Goal: Task Accomplishment & Management: Use online tool/utility

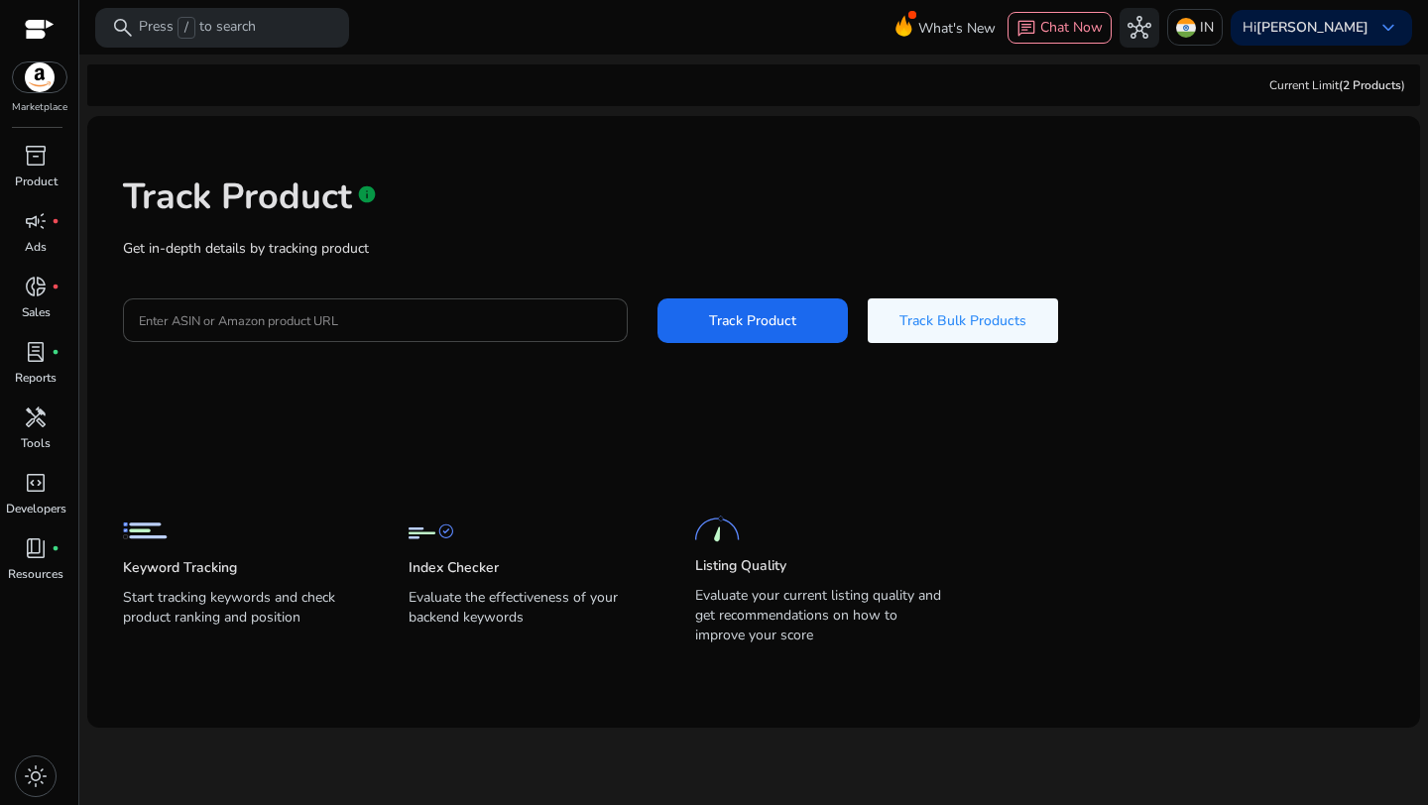
drag, startPoint x: 412, startPoint y: 598, endPoint x: 532, endPoint y: 610, distance: 120.6
click at [532, 610] on p "Evaluate the effectiveness of your backend keywords" at bounding box center [532, 616] width 246 height 56
copy p "Evaluate the effectiveness of your backend keywords"
click at [47, 165] on span "inventory_2" at bounding box center [36, 156] width 24 height 24
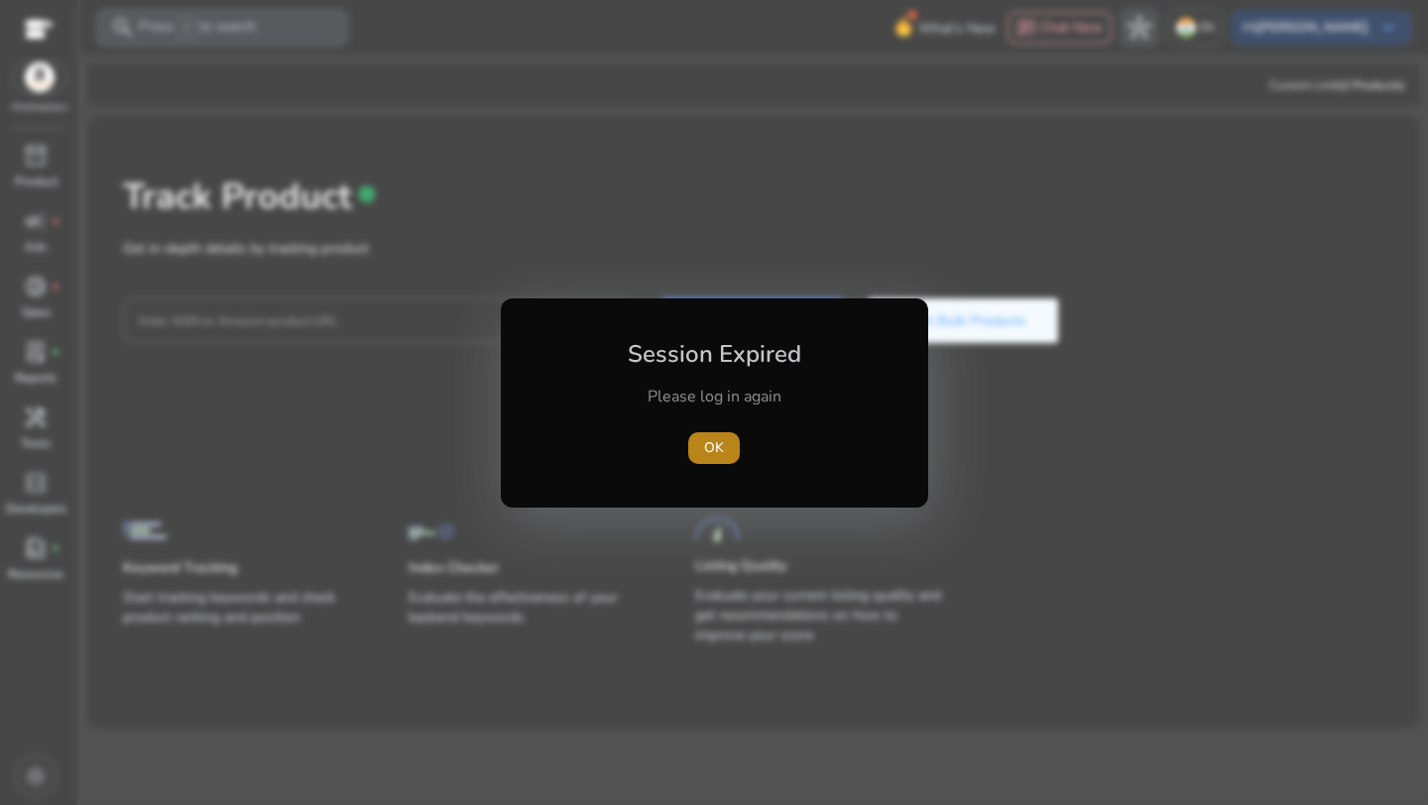
click at [726, 440] on span "button" at bounding box center [714, 449] width 52 height 48
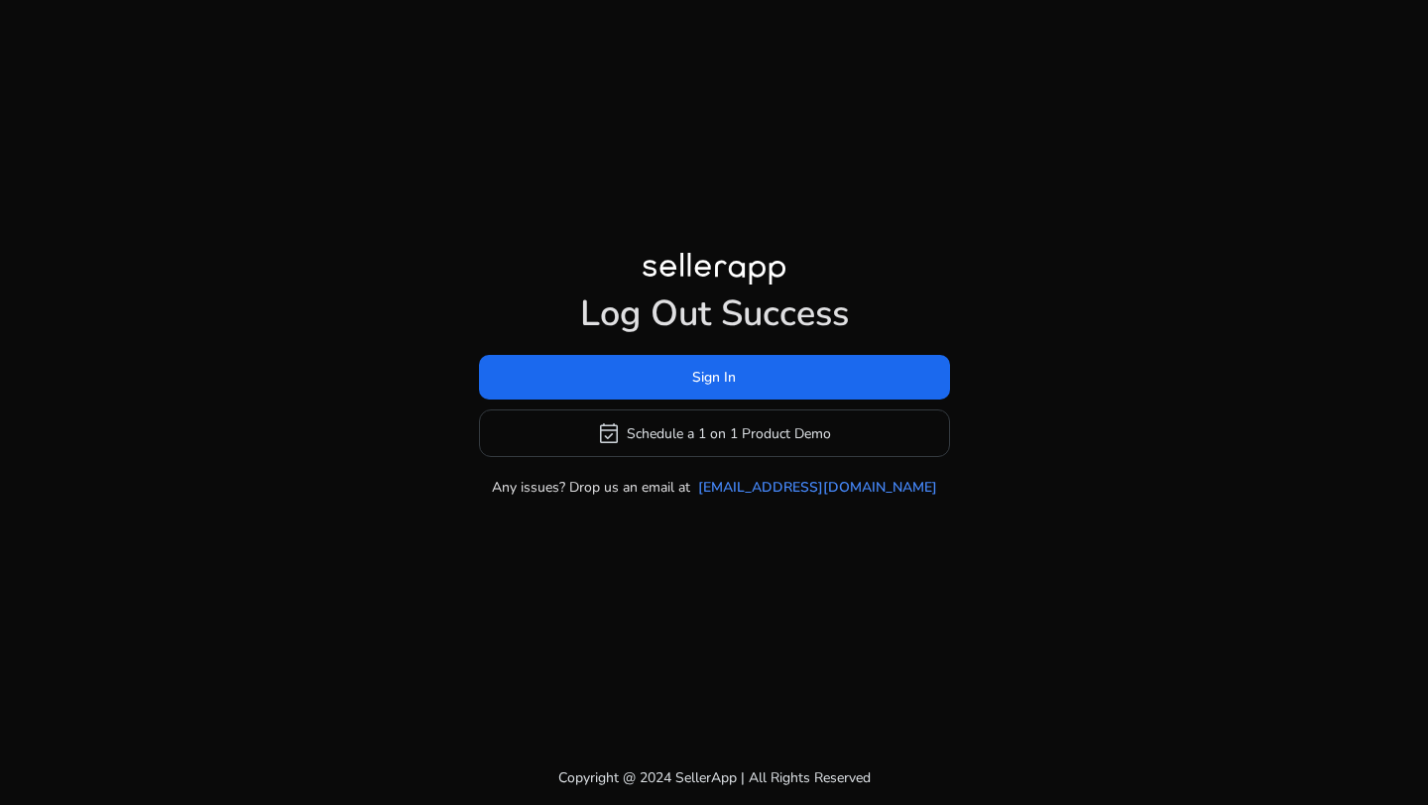
click at [713, 350] on div "Log Out Success Sign In event_available Schedule a 1 on 1 Product Demo Any issu…" at bounding box center [714, 395] width 471 height 205
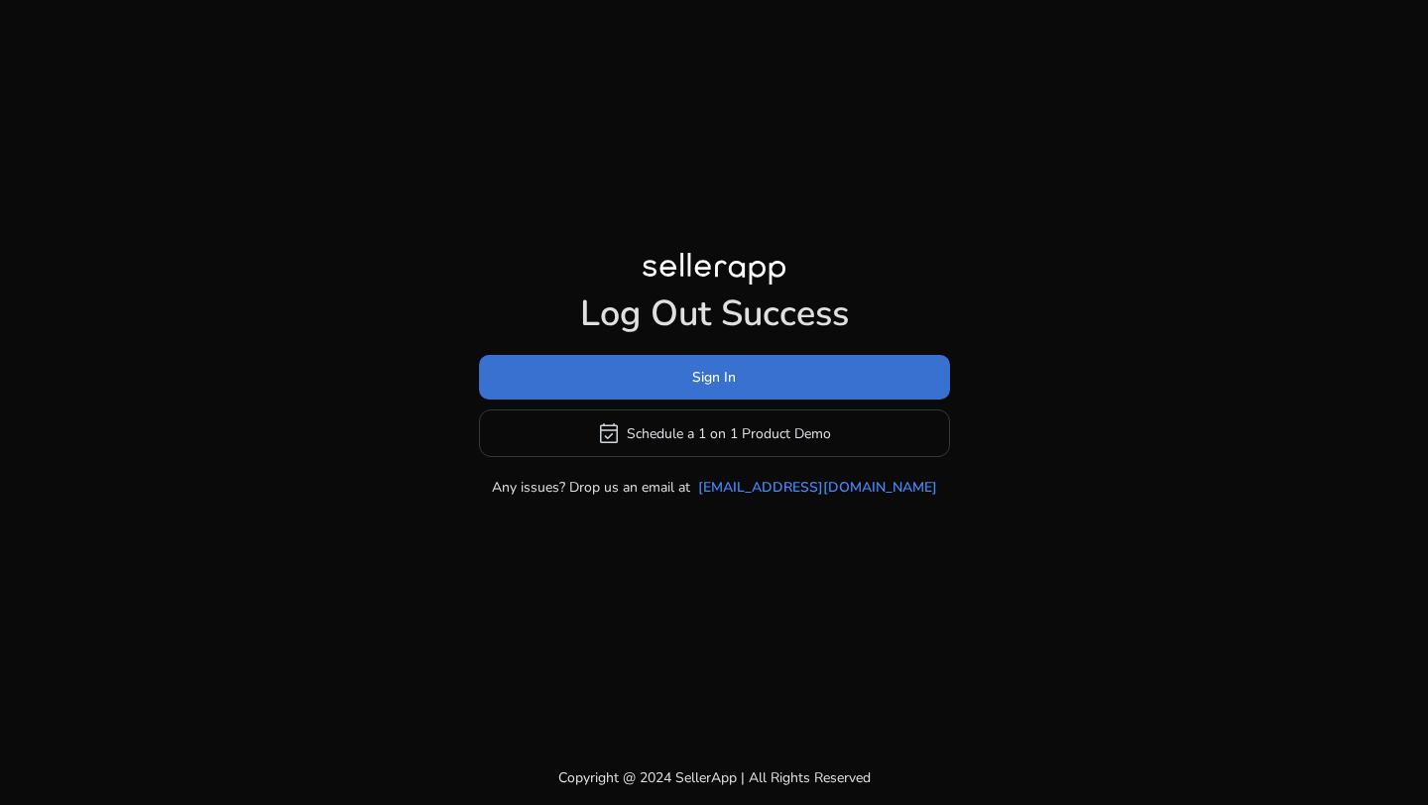
click at [716, 395] on span at bounding box center [714, 378] width 471 height 48
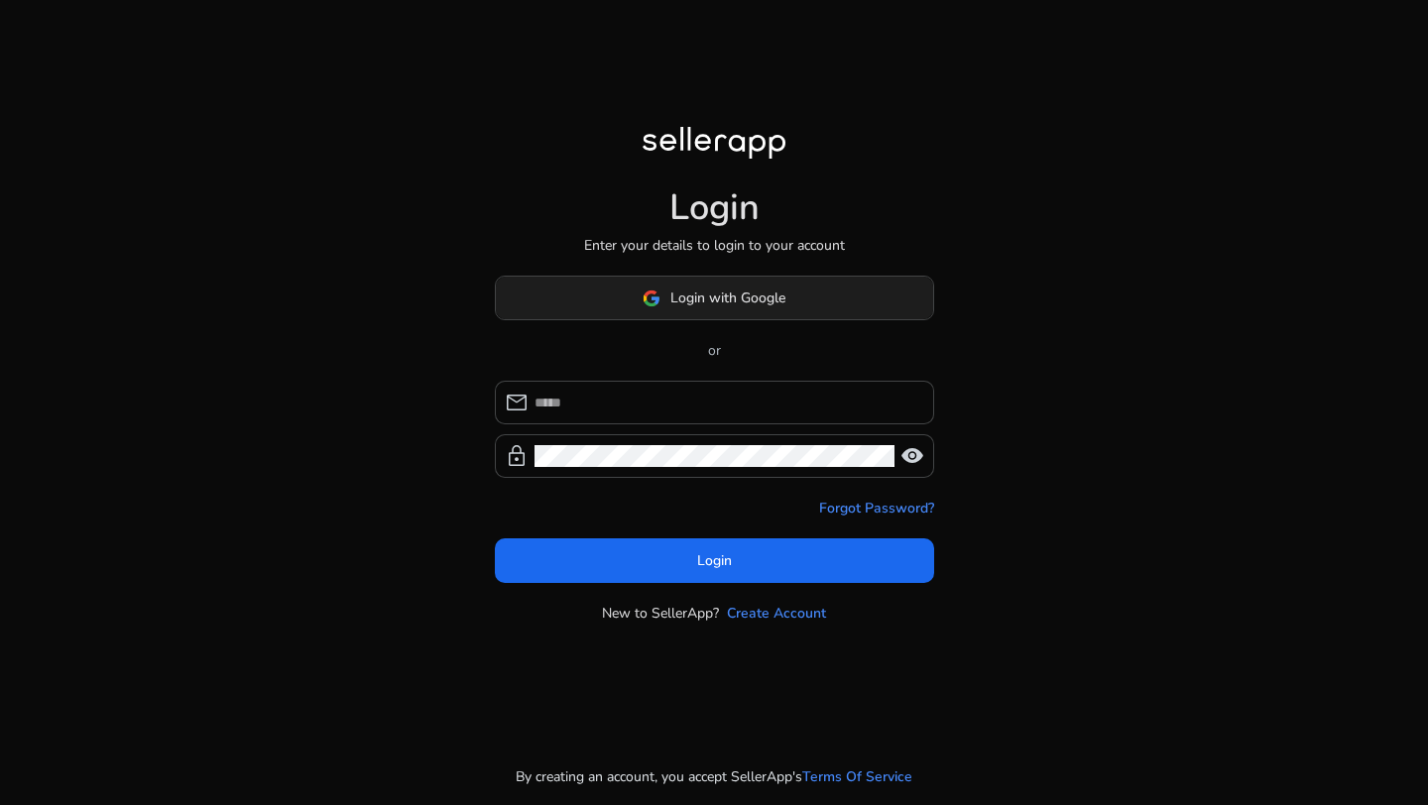
click at [722, 284] on span at bounding box center [714, 299] width 437 height 48
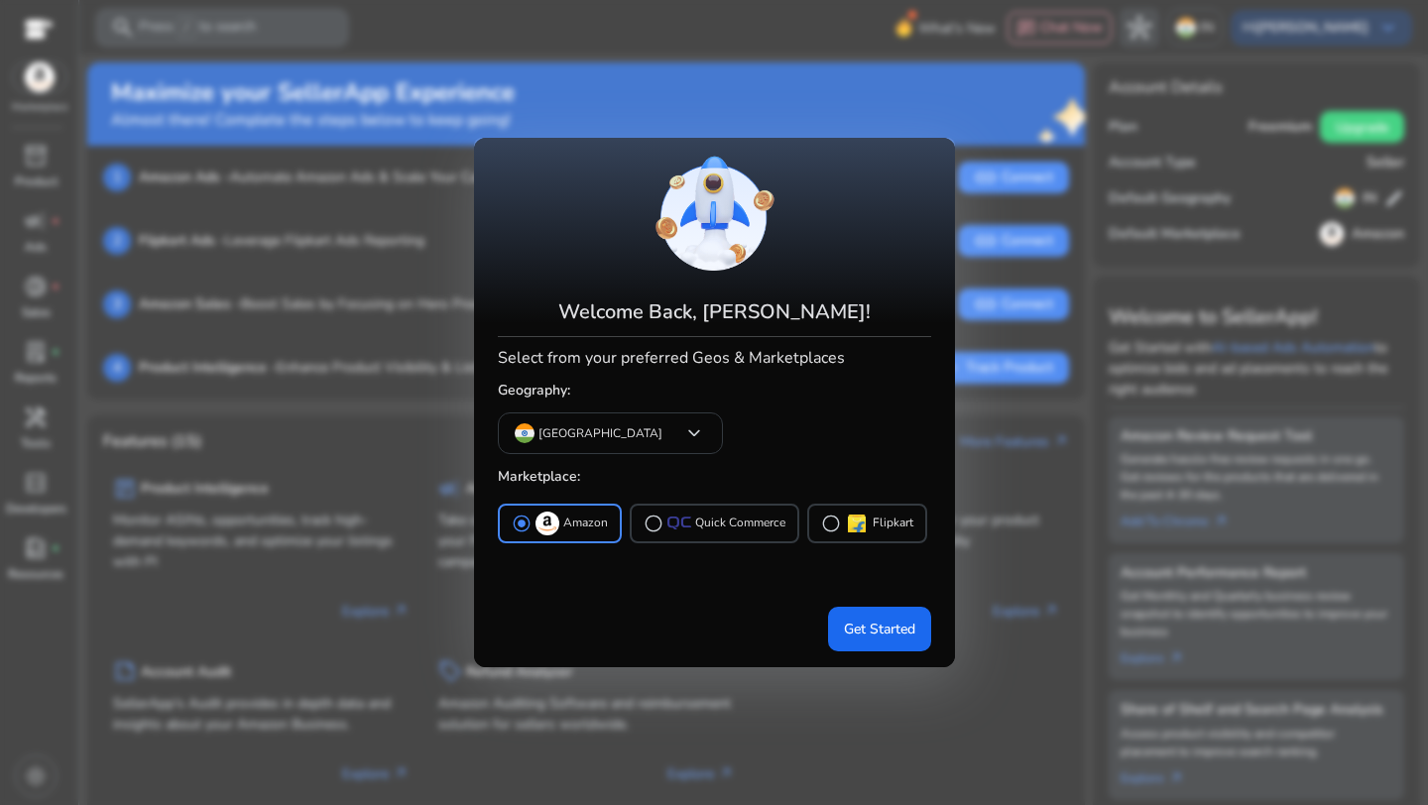
click at [1040, 471] on div at bounding box center [714, 402] width 1428 height 805
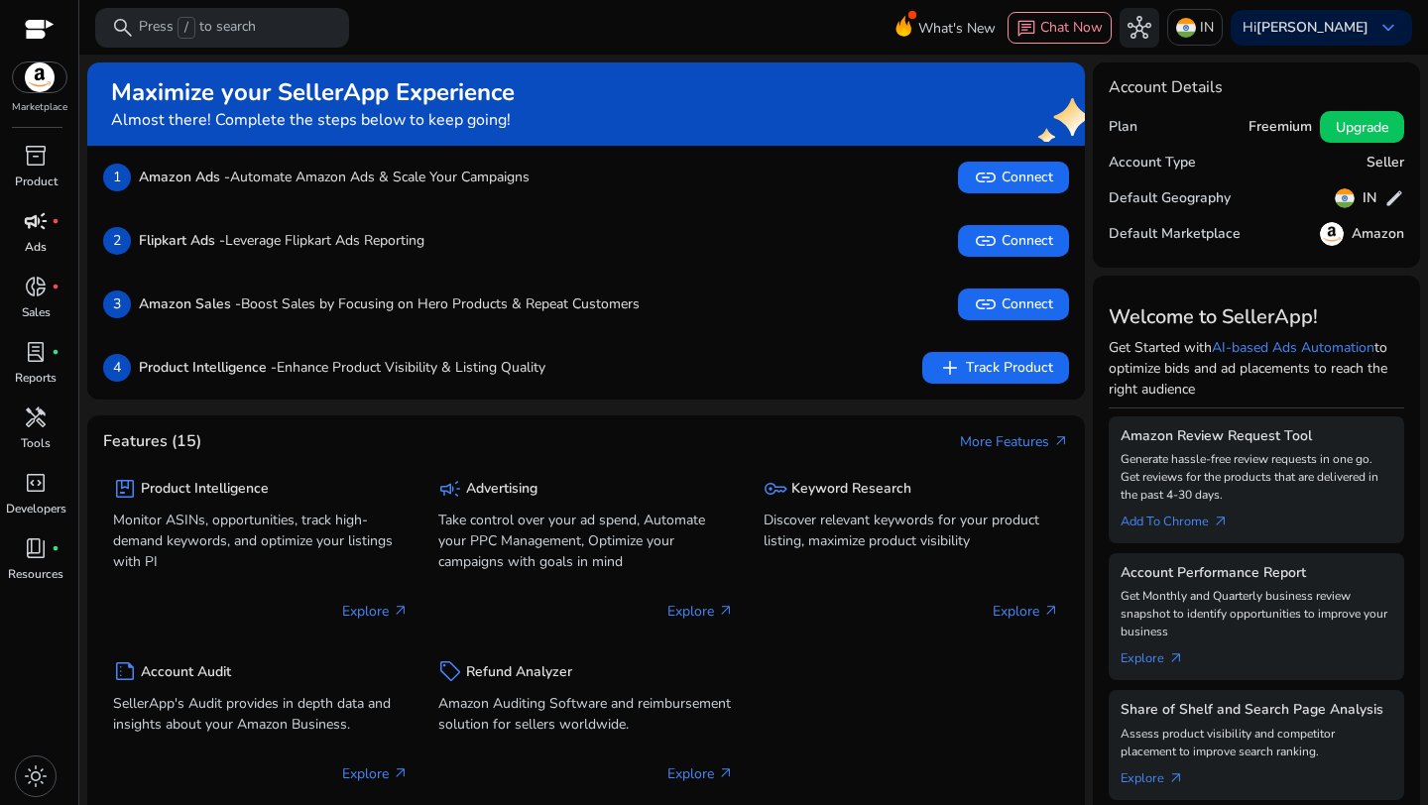
click at [41, 223] on span "campaign" at bounding box center [36, 221] width 24 height 24
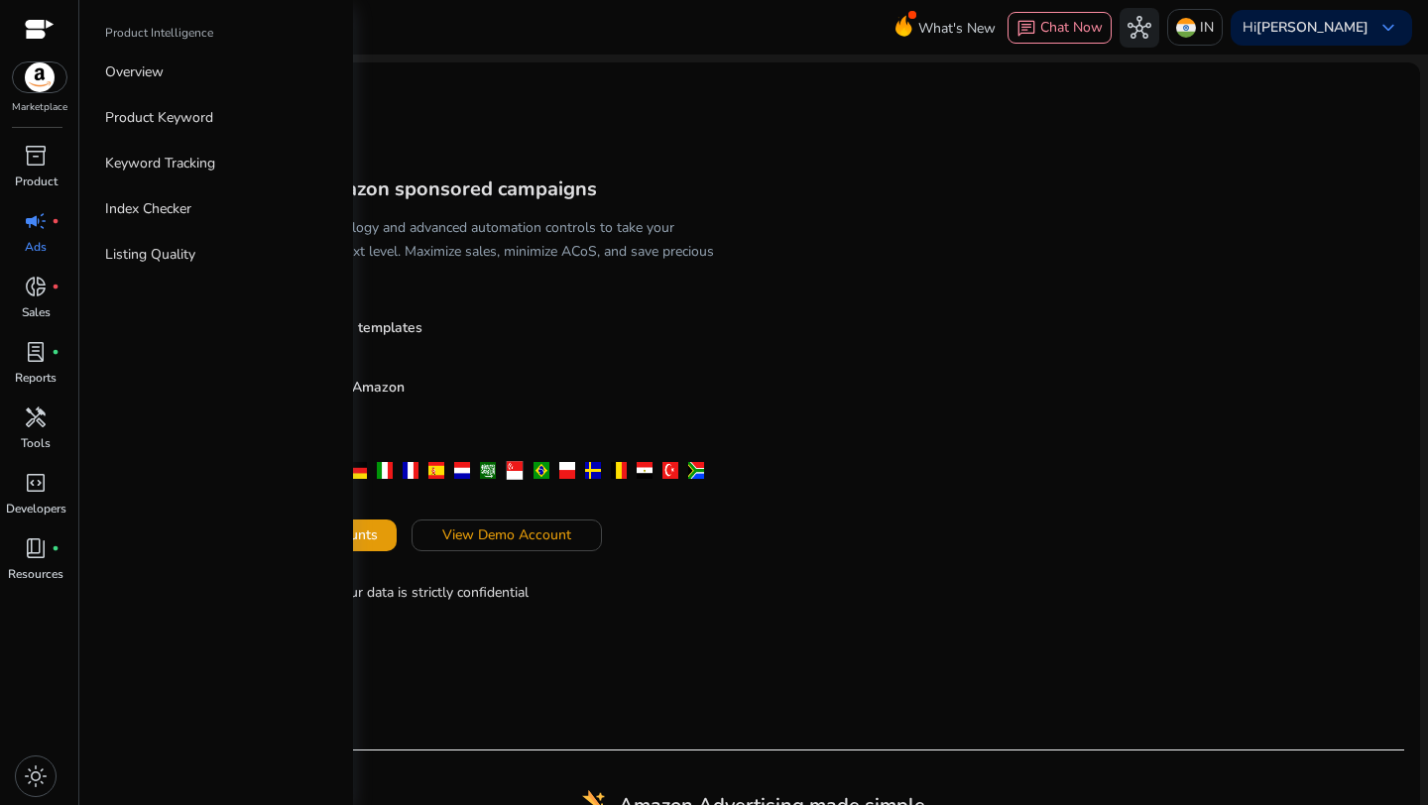
click at [33, 139] on div "Marketplace inventory_2 Product campaign fiber_manual_record Ads donut_small fi…" at bounding box center [39, 402] width 79 height 805
click at [35, 158] on span "inventory_2" at bounding box center [36, 156] width 24 height 24
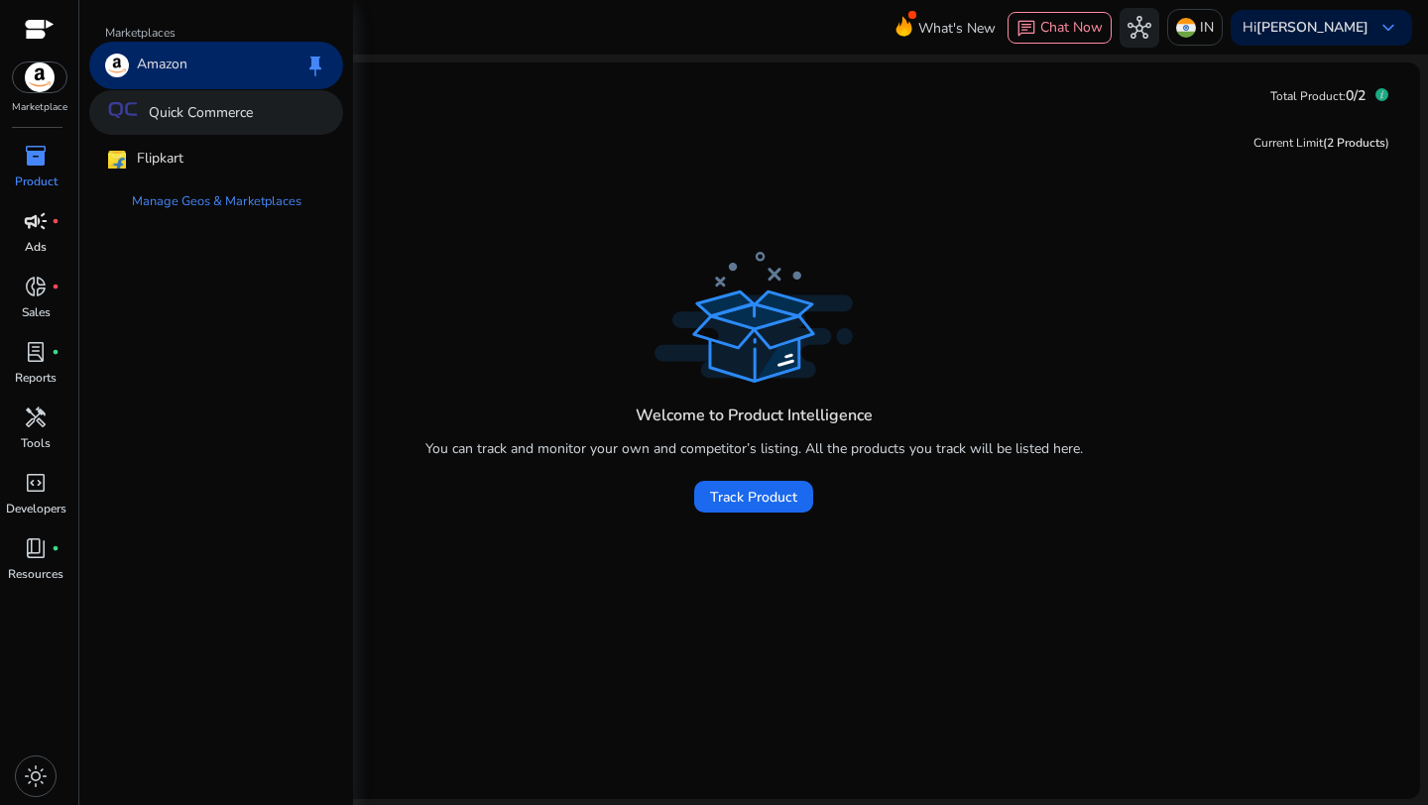
click at [177, 120] on p "Quick Commerce" at bounding box center [201, 112] width 104 height 21
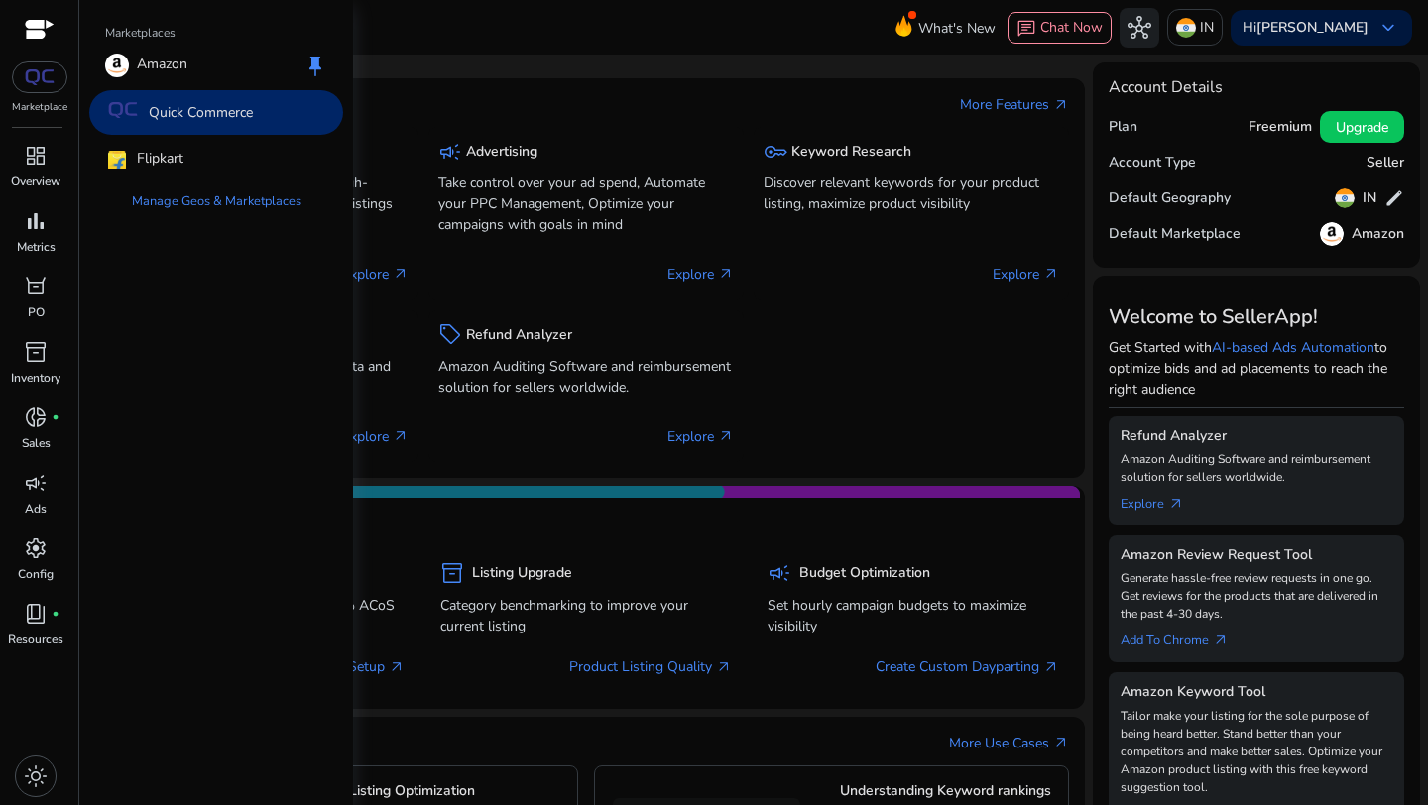
click at [49, 84] on img at bounding box center [40, 77] width 36 height 16
click at [165, 69] on p "Amazon" at bounding box center [162, 66] width 51 height 24
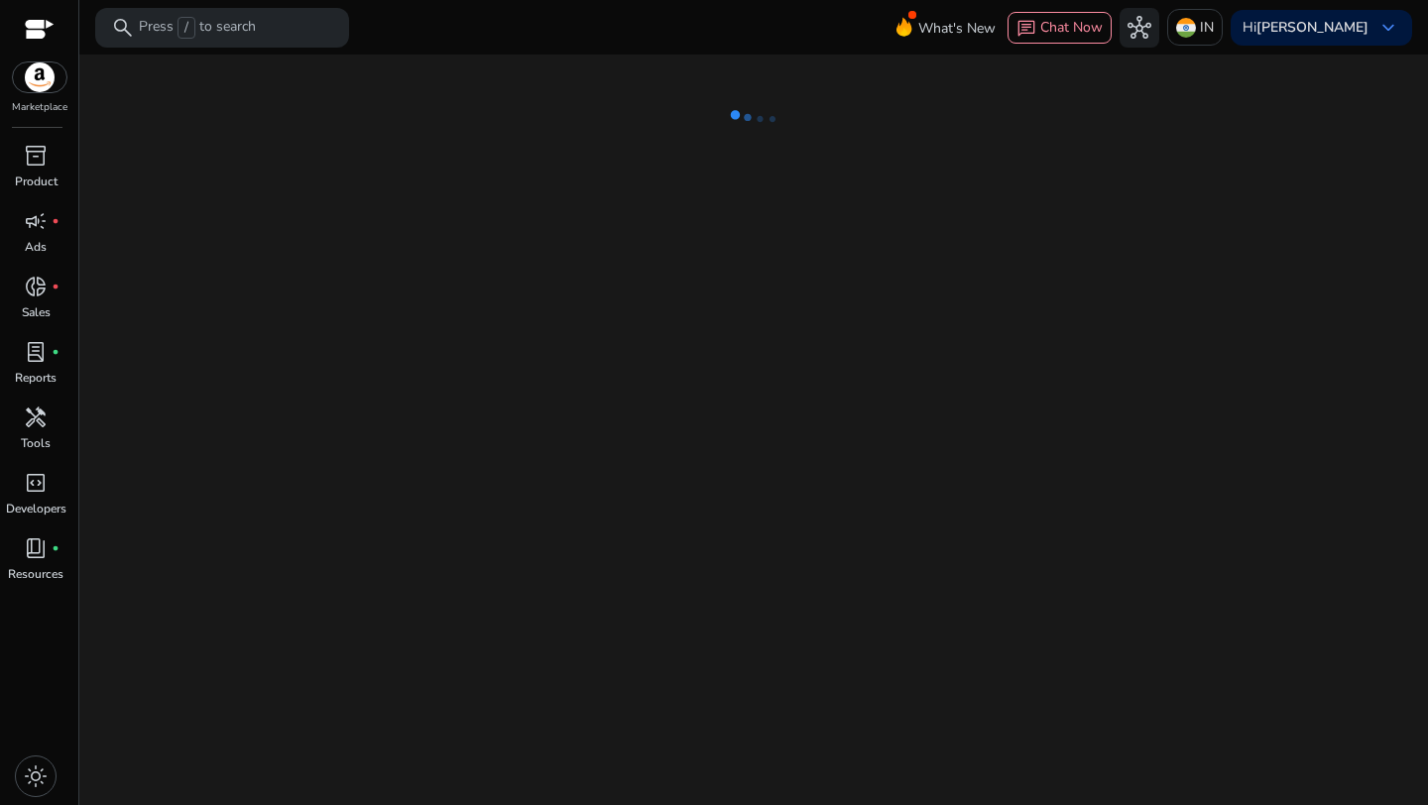
click at [44, 82] on img at bounding box center [40, 77] width 54 height 30
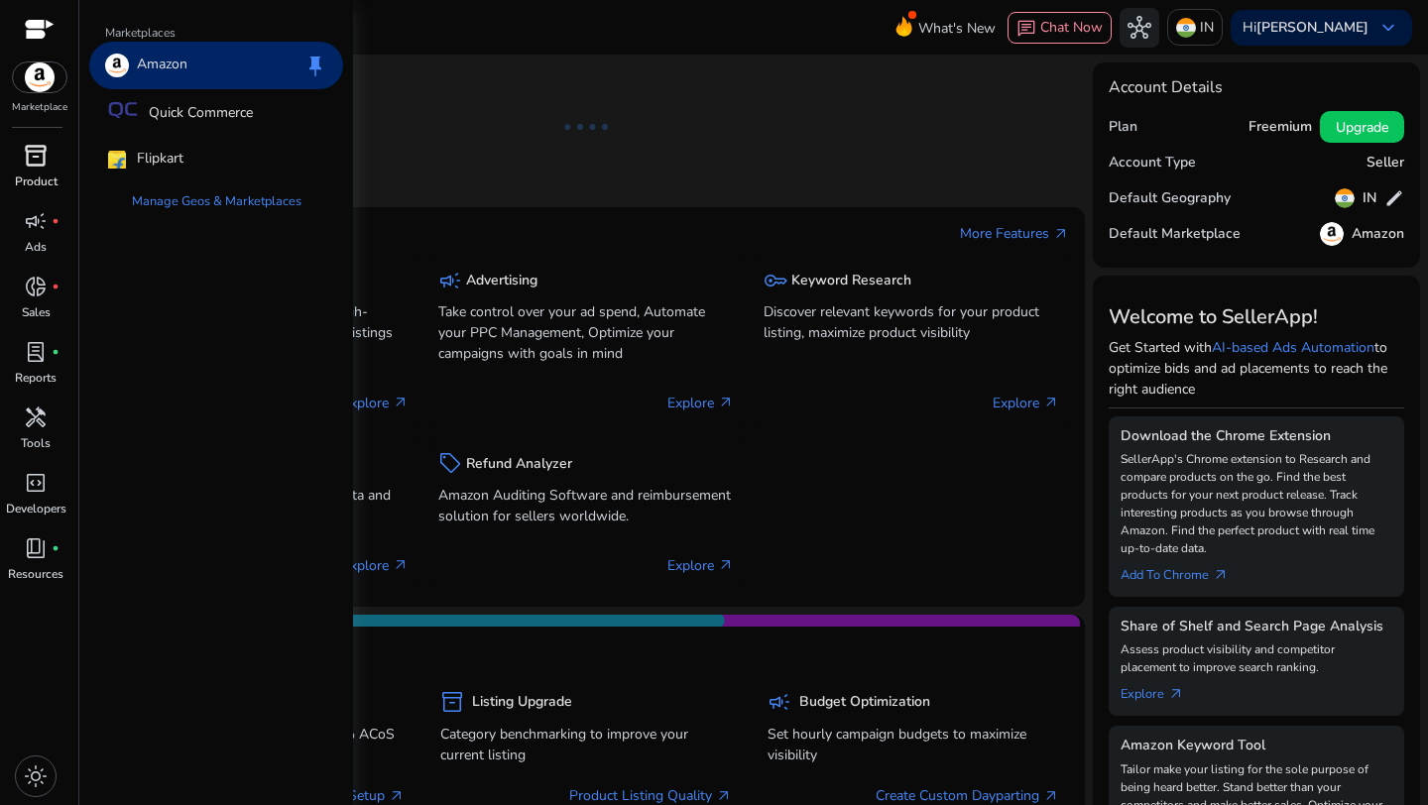
click at [46, 165] on span "inventory_2" at bounding box center [36, 156] width 24 height 24
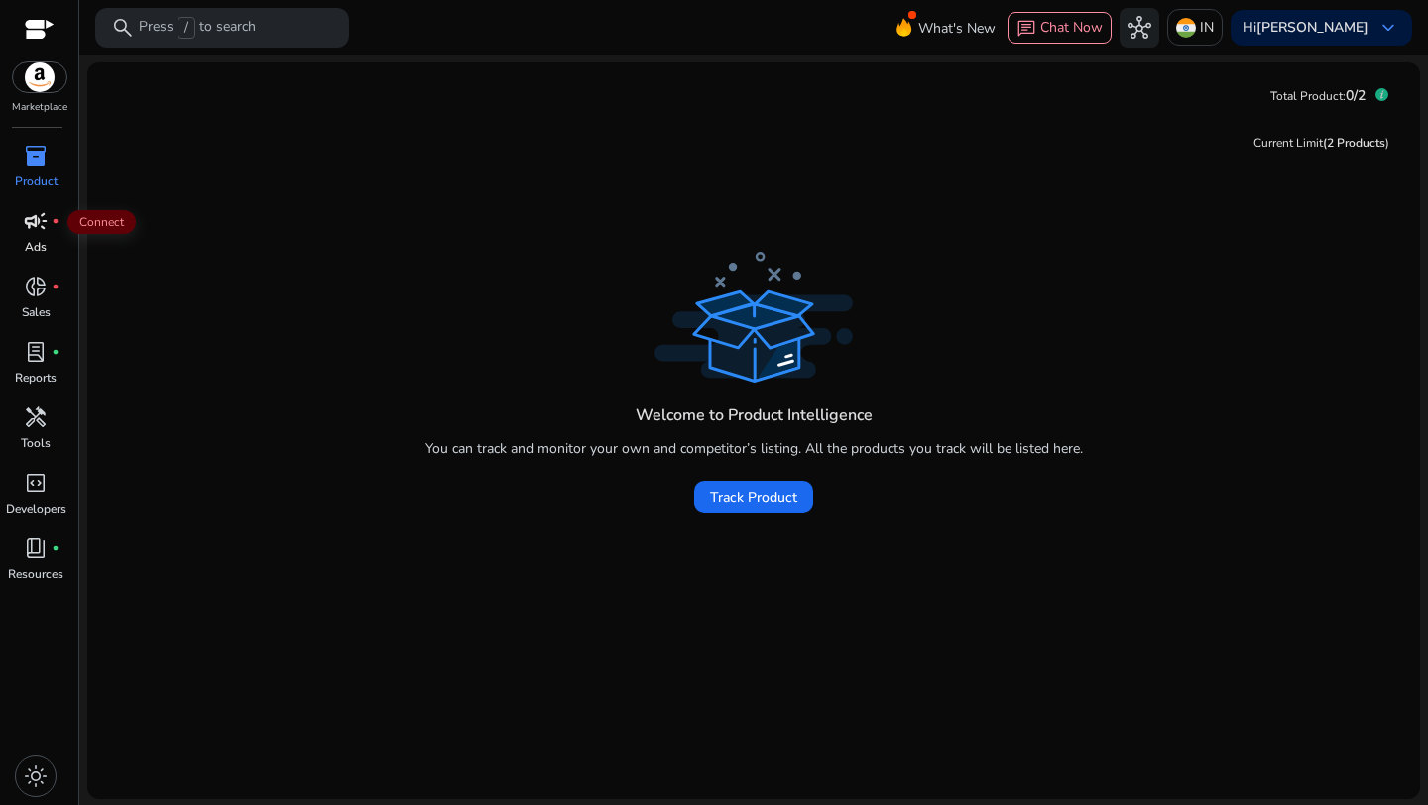
click at [37, 224] on span "campaign" at bounding box center [36, 221] width 24 height 24
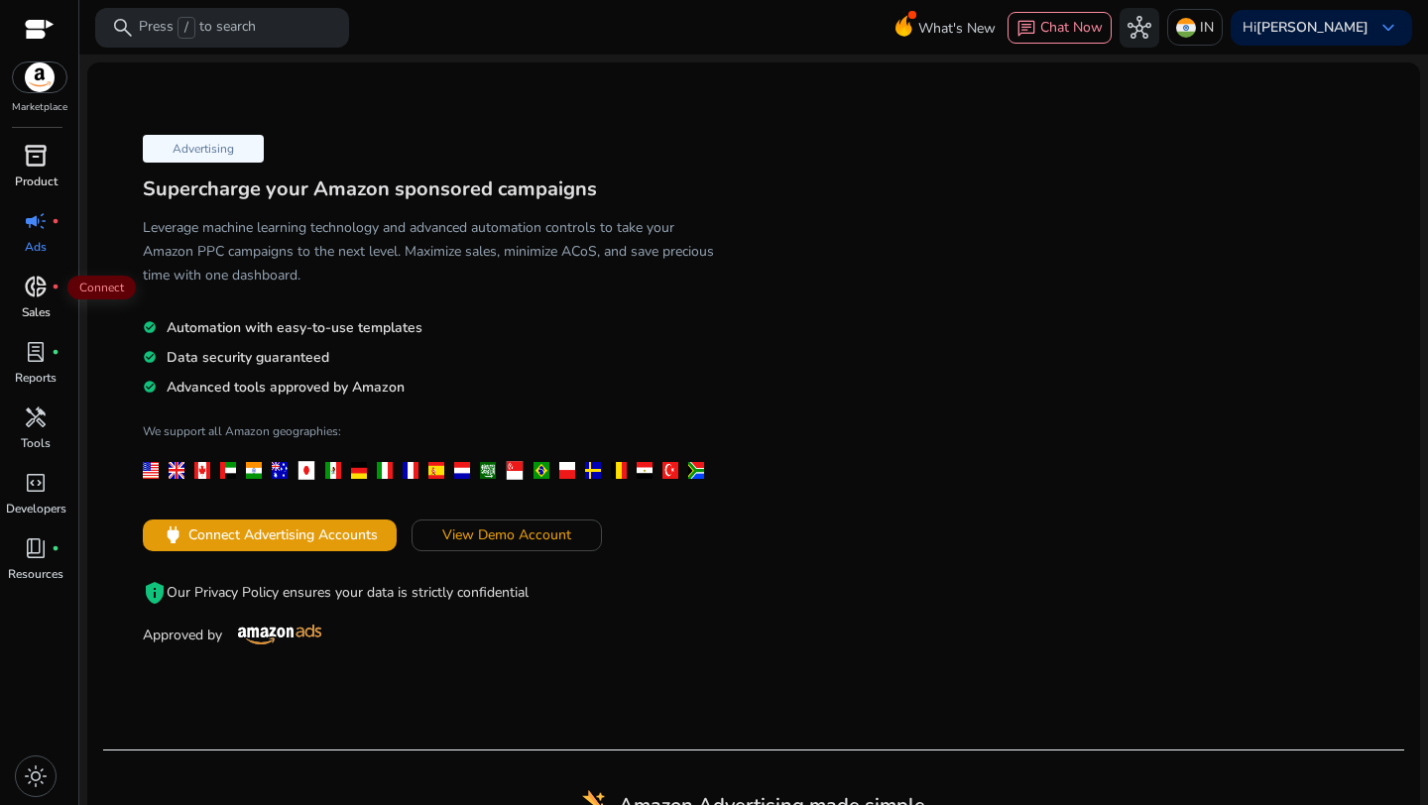
click at [28, 293] on span "donut_small" at bounding box center [36, 287] width 24 height 24
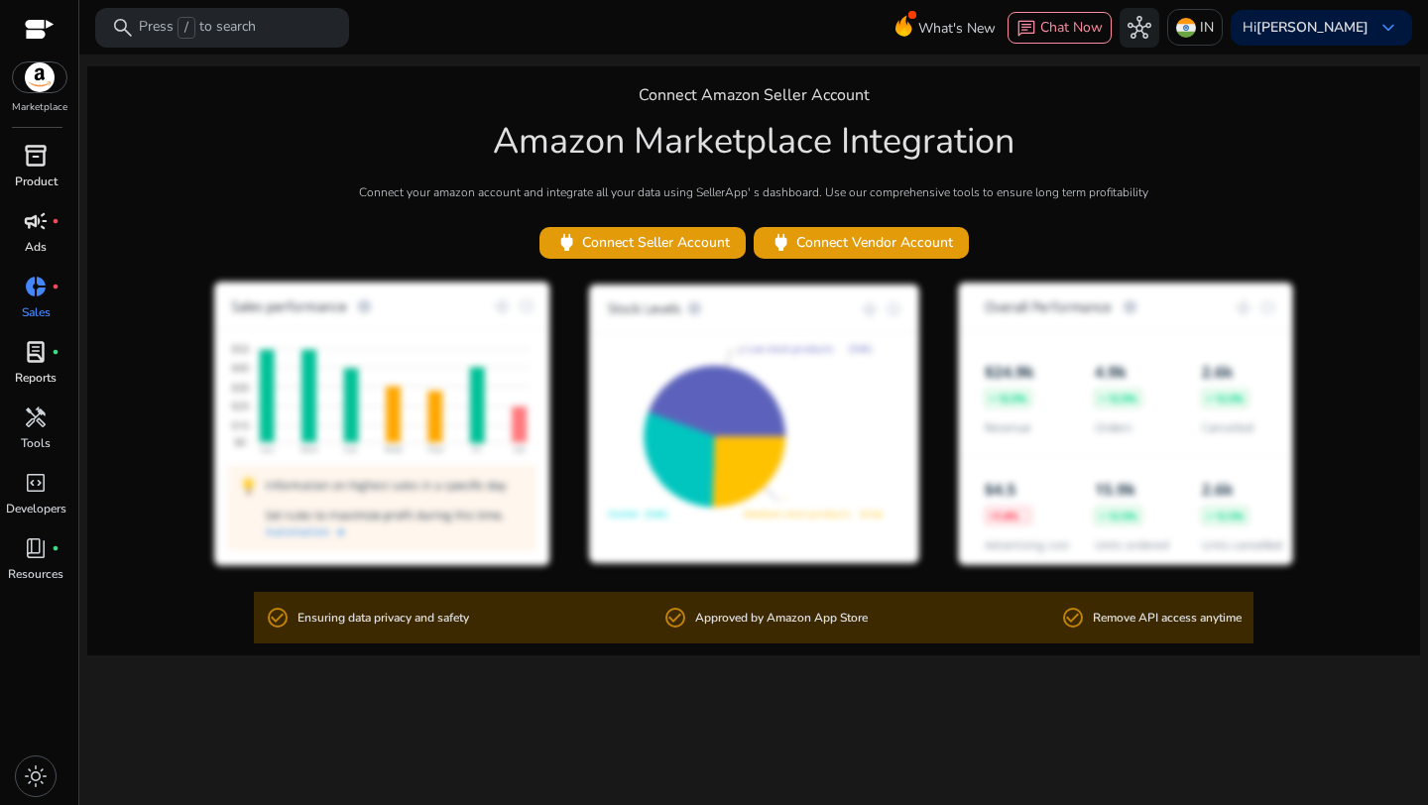
click at [35, 364] on span "lab_profile" at bounding box center [36, 352] width 24 height 24
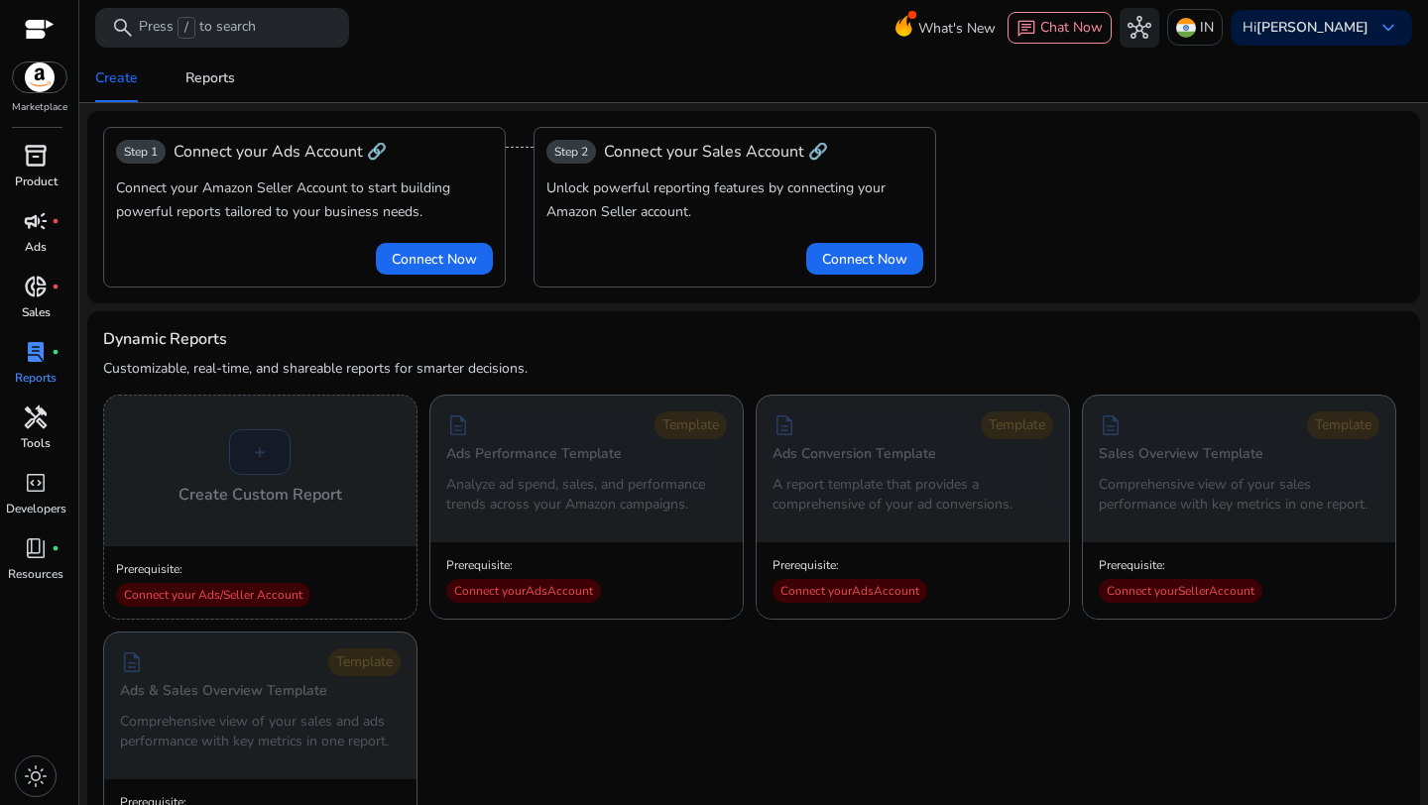
click at [39, 411] on span "handyman" at bounding box center [36, 418] width 24 height 24
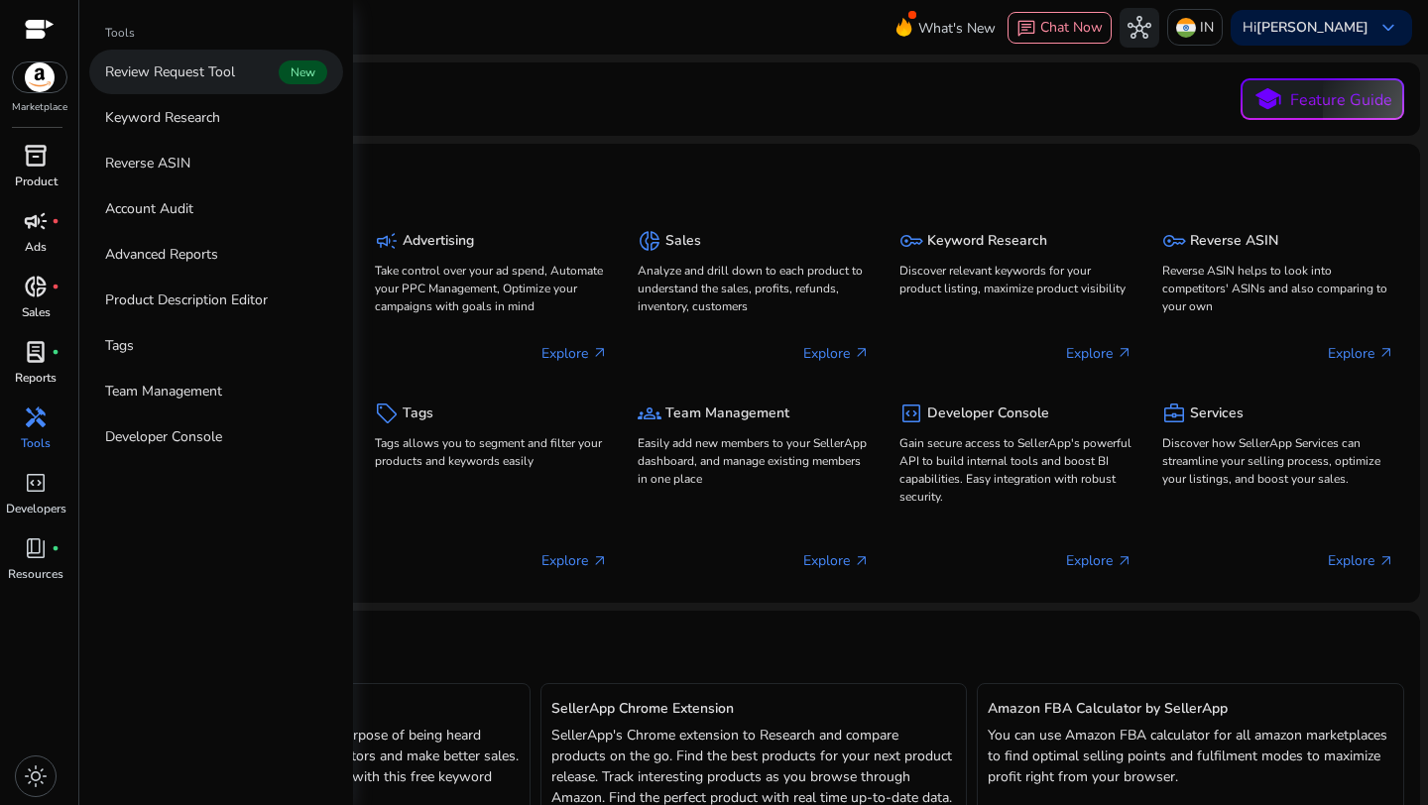
click at [201, 71] on p "Review Request Tool" at bounding box center [170, 71] width 130 height 21
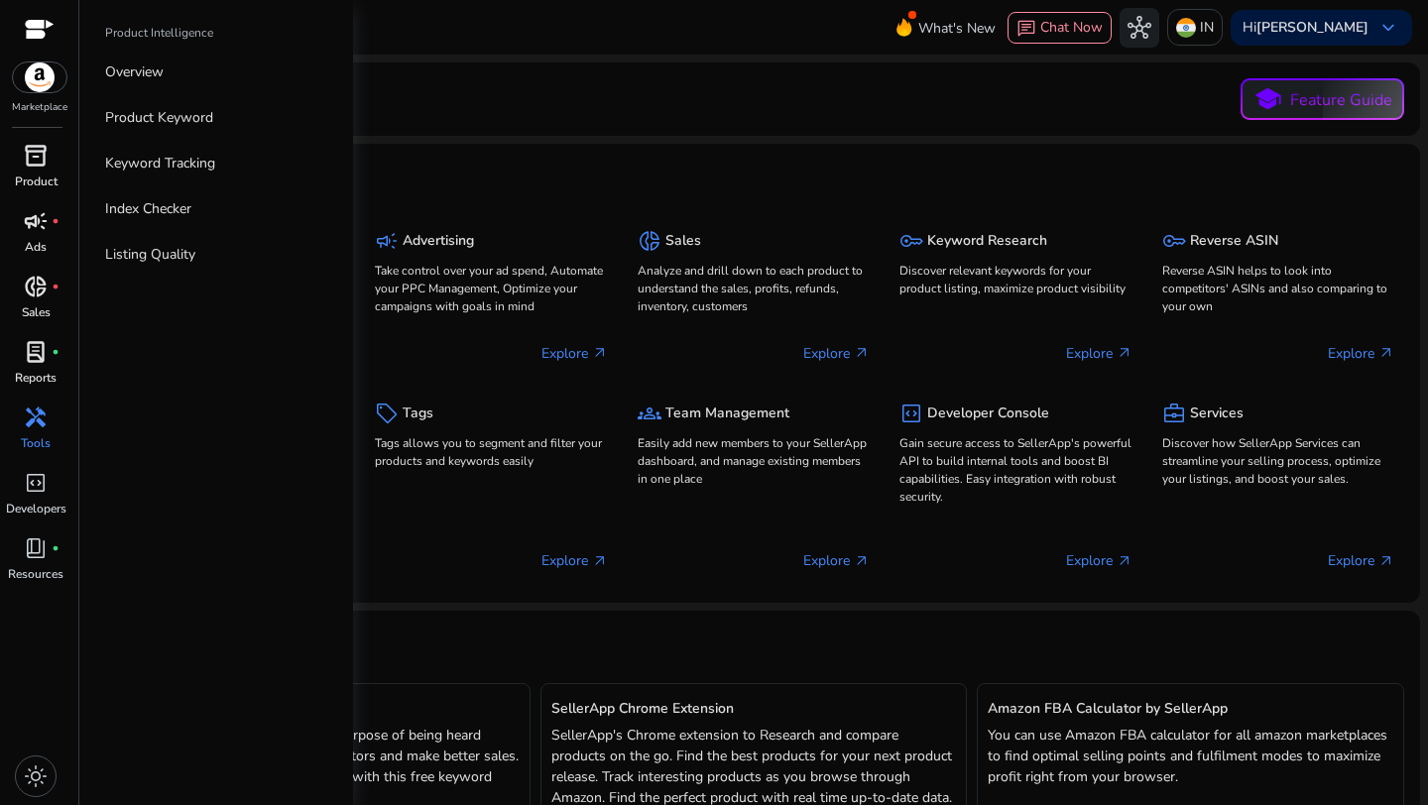
click at [30, 172] on link "inventory_2 Product" at bounding box center [35, 172] width 71 height 65
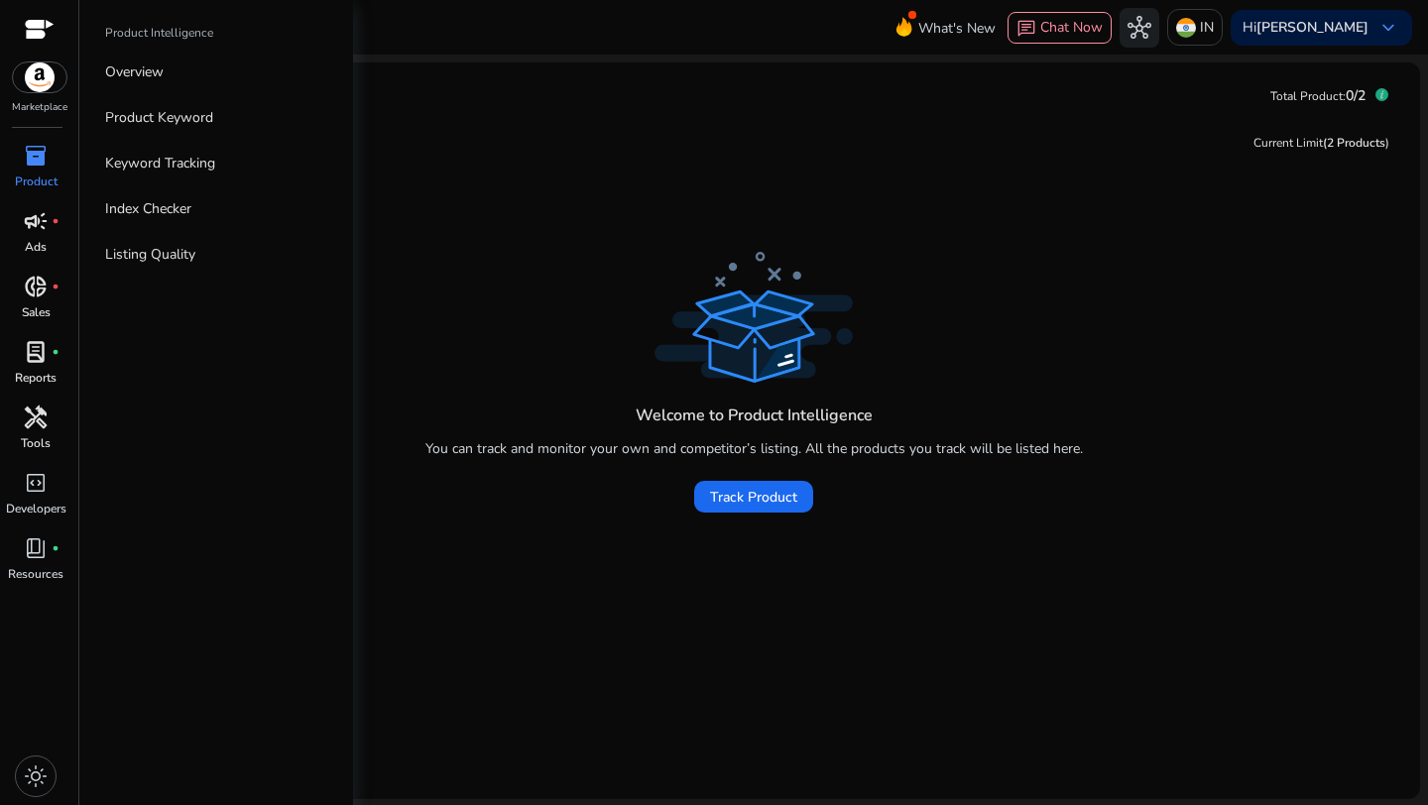
click at [32, 225] on span "campaign" at bounding box center [36, 221] width 24 height 24
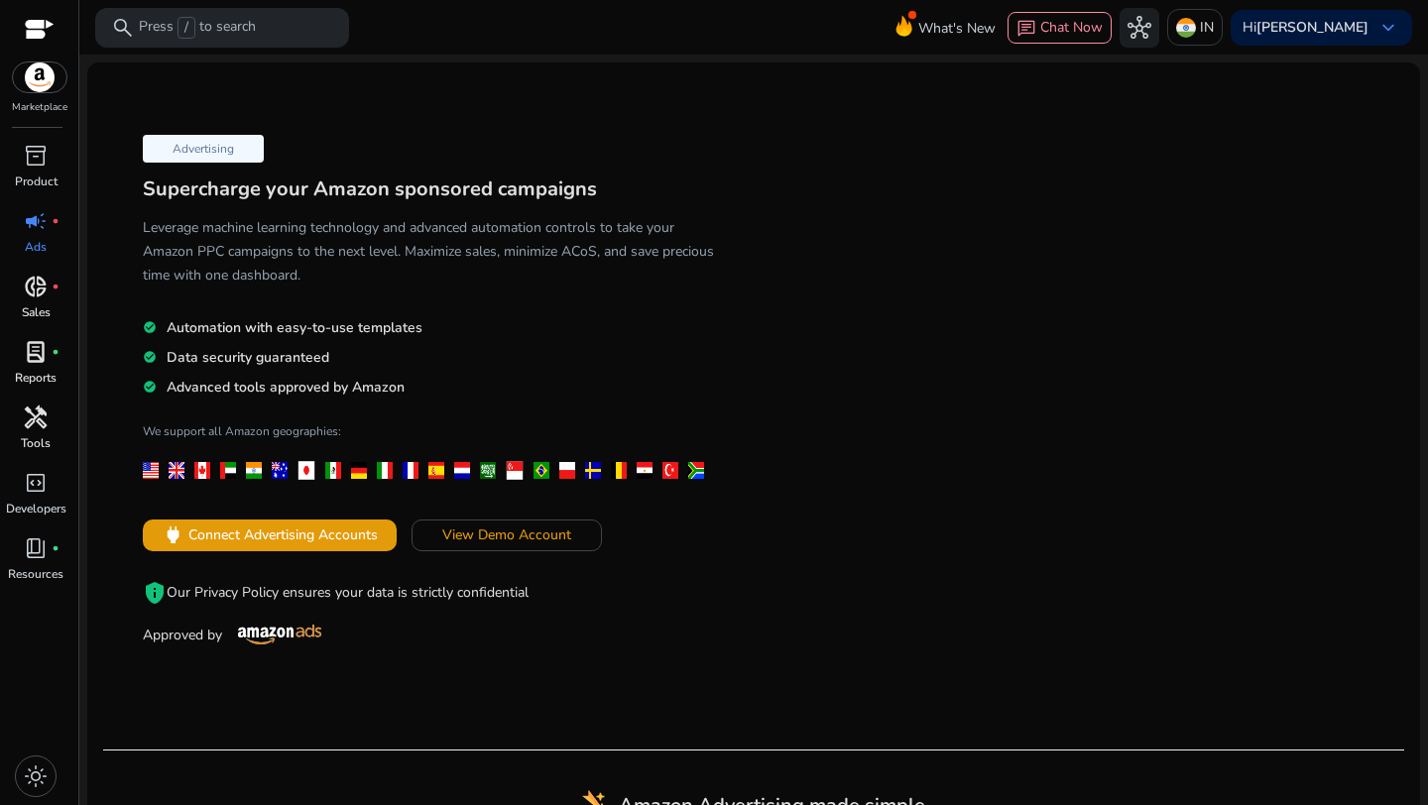
click at [27, 275] on span "donut_small" at bounding box center [36, 287] width 24 height 24
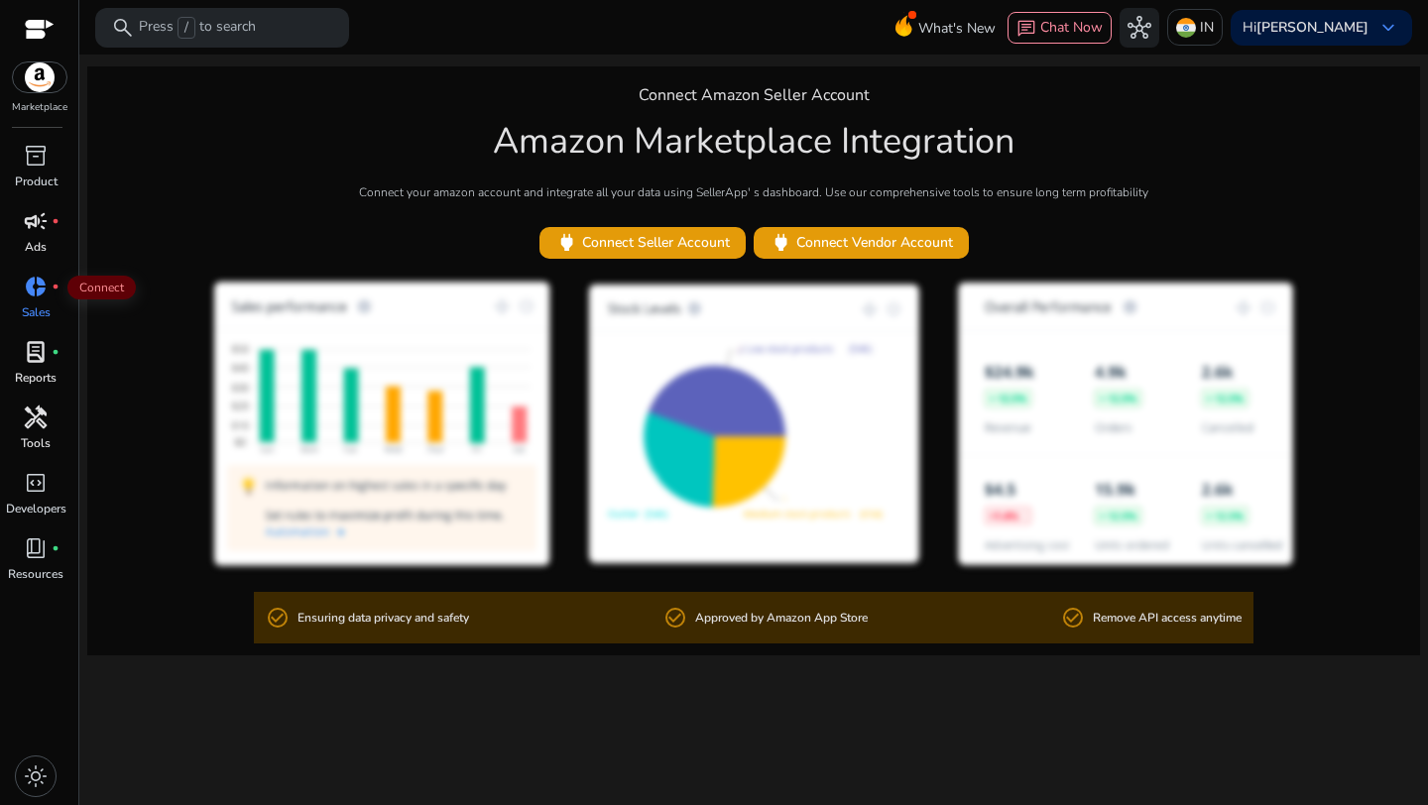
click at [49, 338] on div "lab_profile fiber_manual_record" at bounding box center [36, 352] width 56 height 32
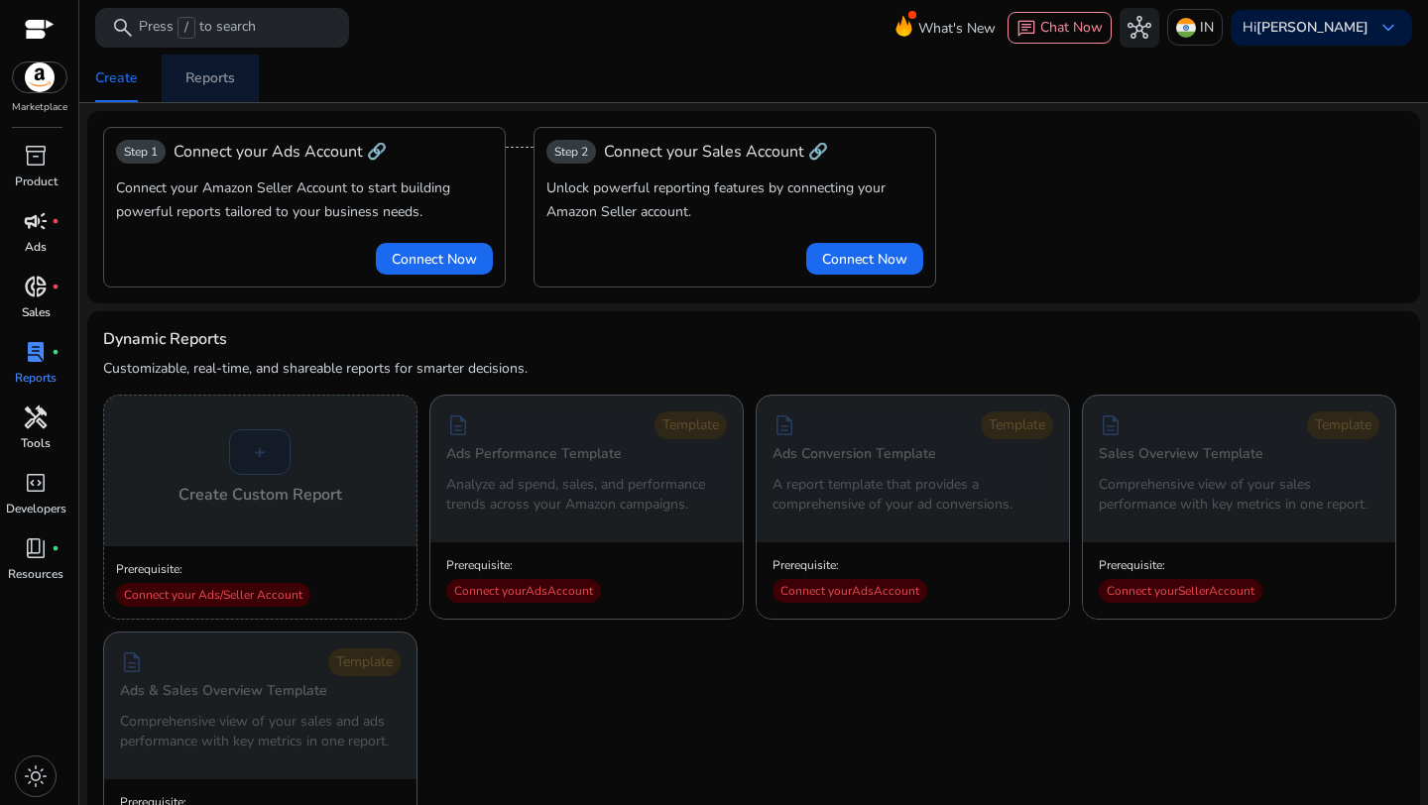
click at [196, 78] on div "Reports" at bounding box center [210, 78] width 50 height 14
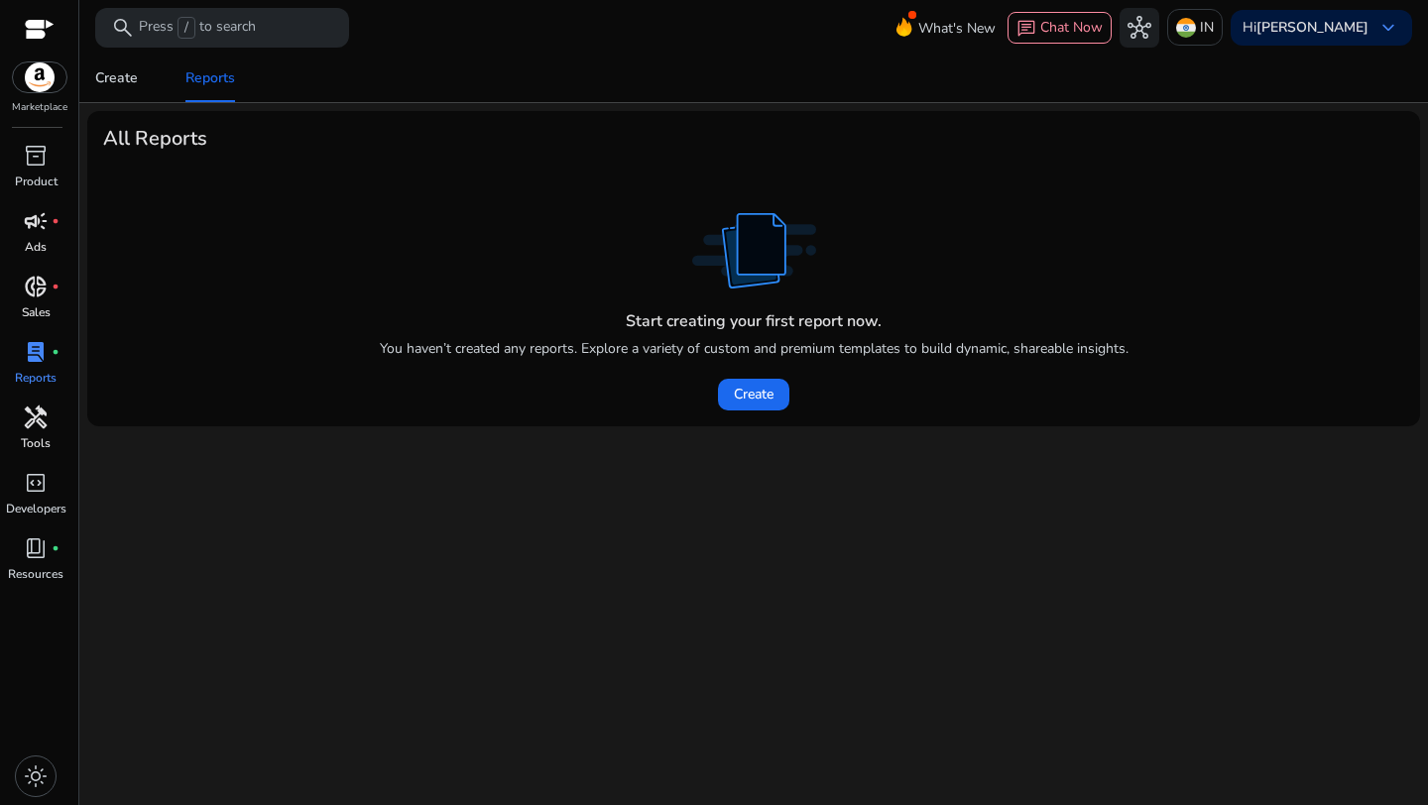
click at [41, 287] on span "donut_small" at bounding box center [36, 287] width 24 height 24
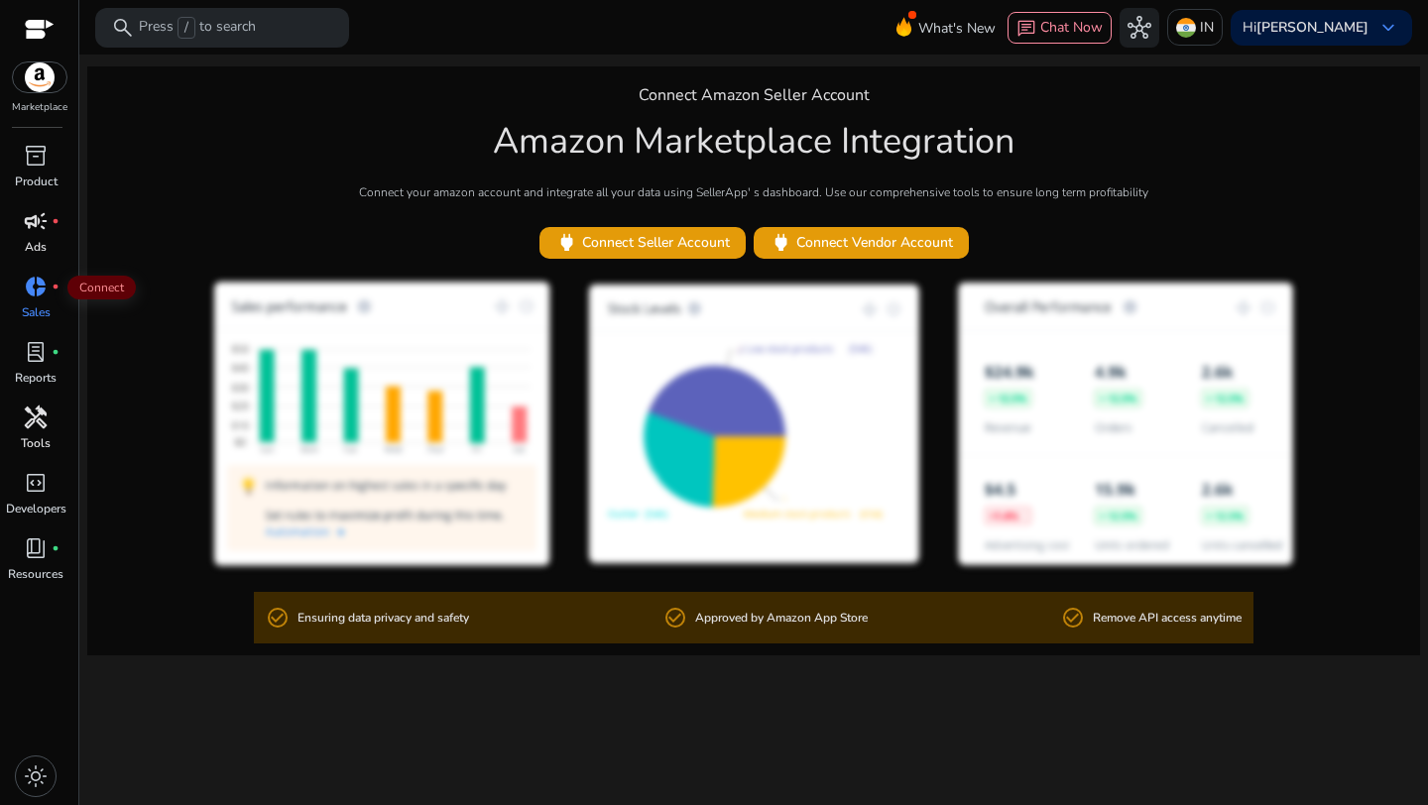
click at [41, 287] on span "donut_small" at bounding box center [36, 287] width 24 height 24
click at [28, 291] on span "donut_small" at bounding box center [36, 287] width 24 height 24
click at [24, 233] on span "campaign" at bounding box center [36, 221] width 24 height 24
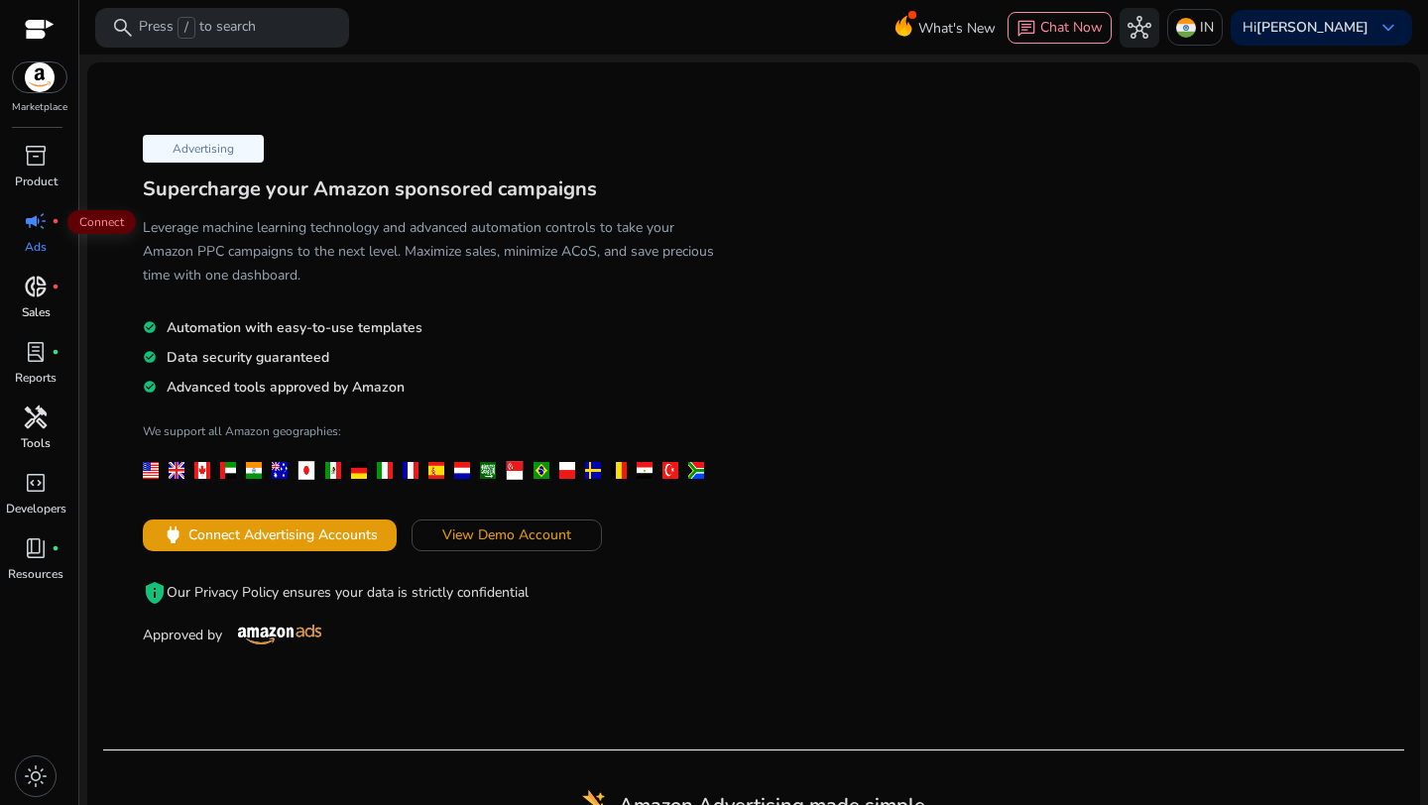
click at [32, 288] on span "donut_small" at bounding box center [36, 287] width 24 height 24
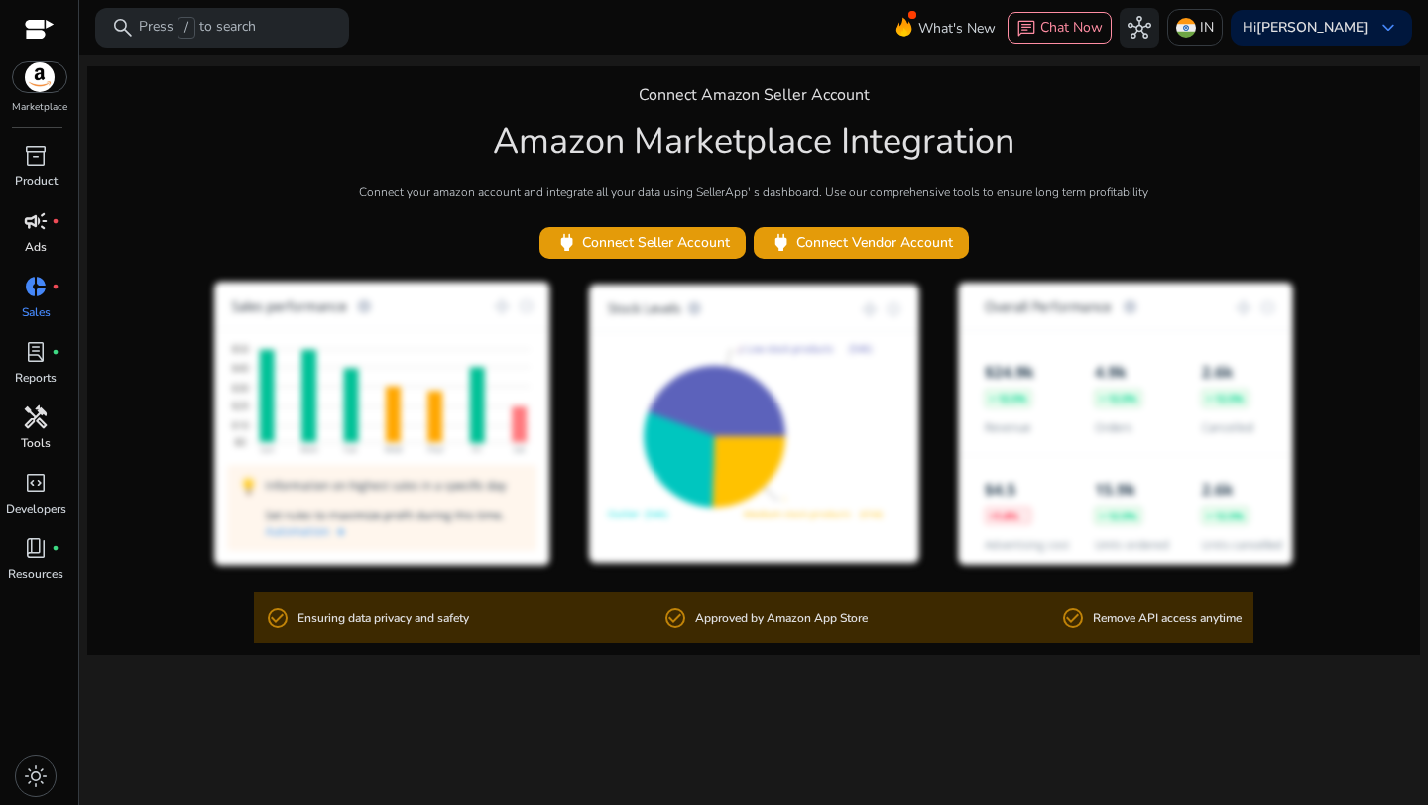
click at [35, 241] on p "Ads" at bounding box center [36, 247] width 22 height 18
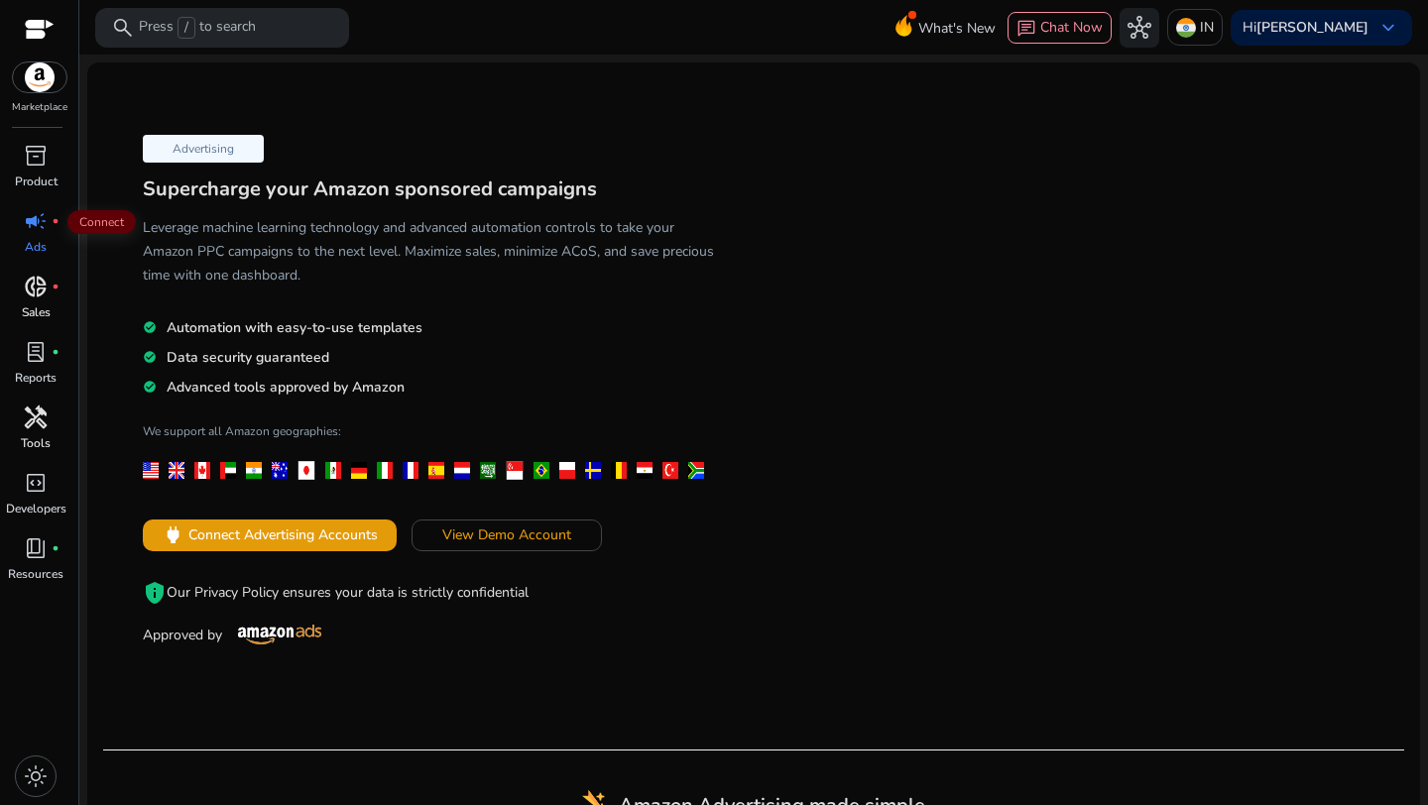
click at [37, 233] on span "campaign" at bounding box center [36, 221] width 24 height 24
click at [500, 539] on span "View Demo Account" at bounding box center [506, 535] width 129 height 21
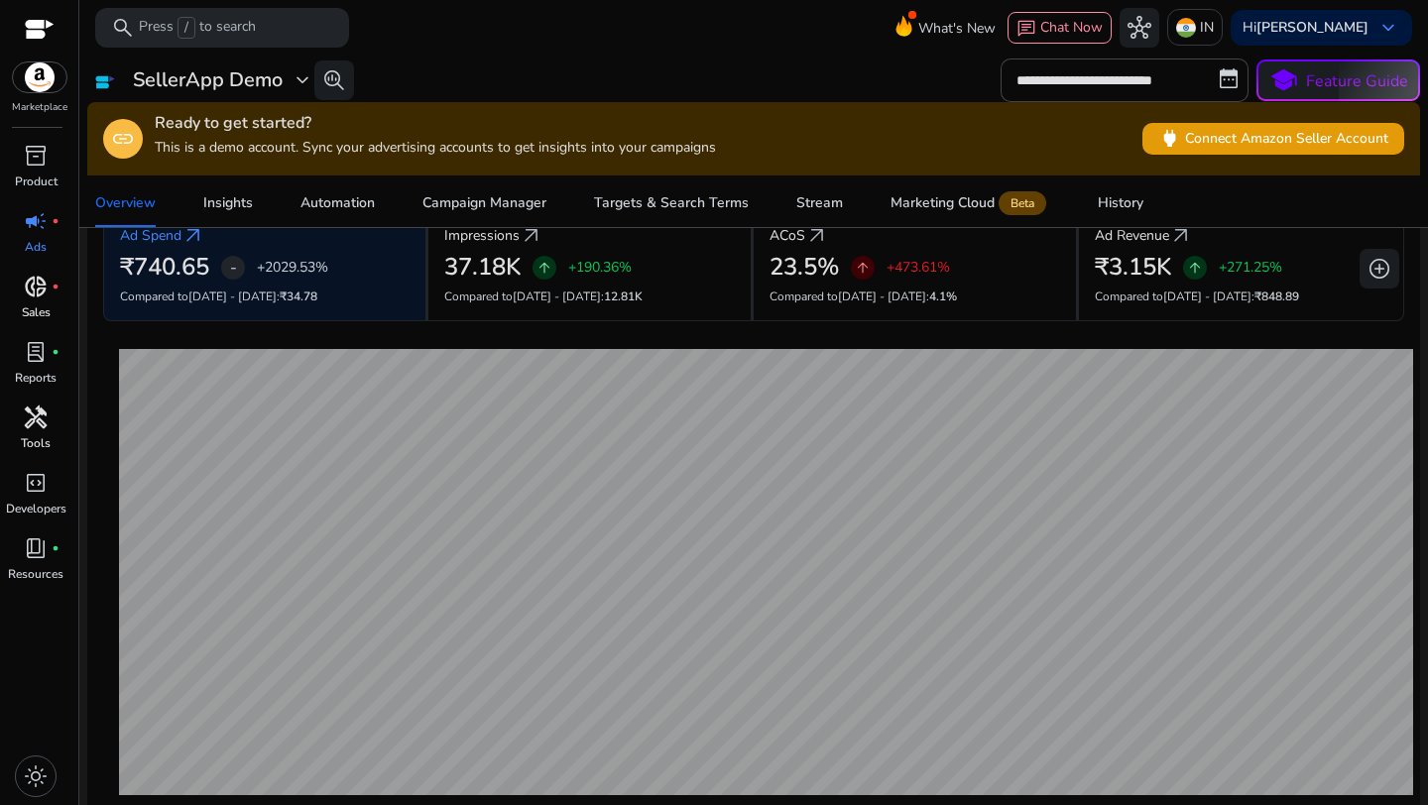
scroll to position [126, 0]
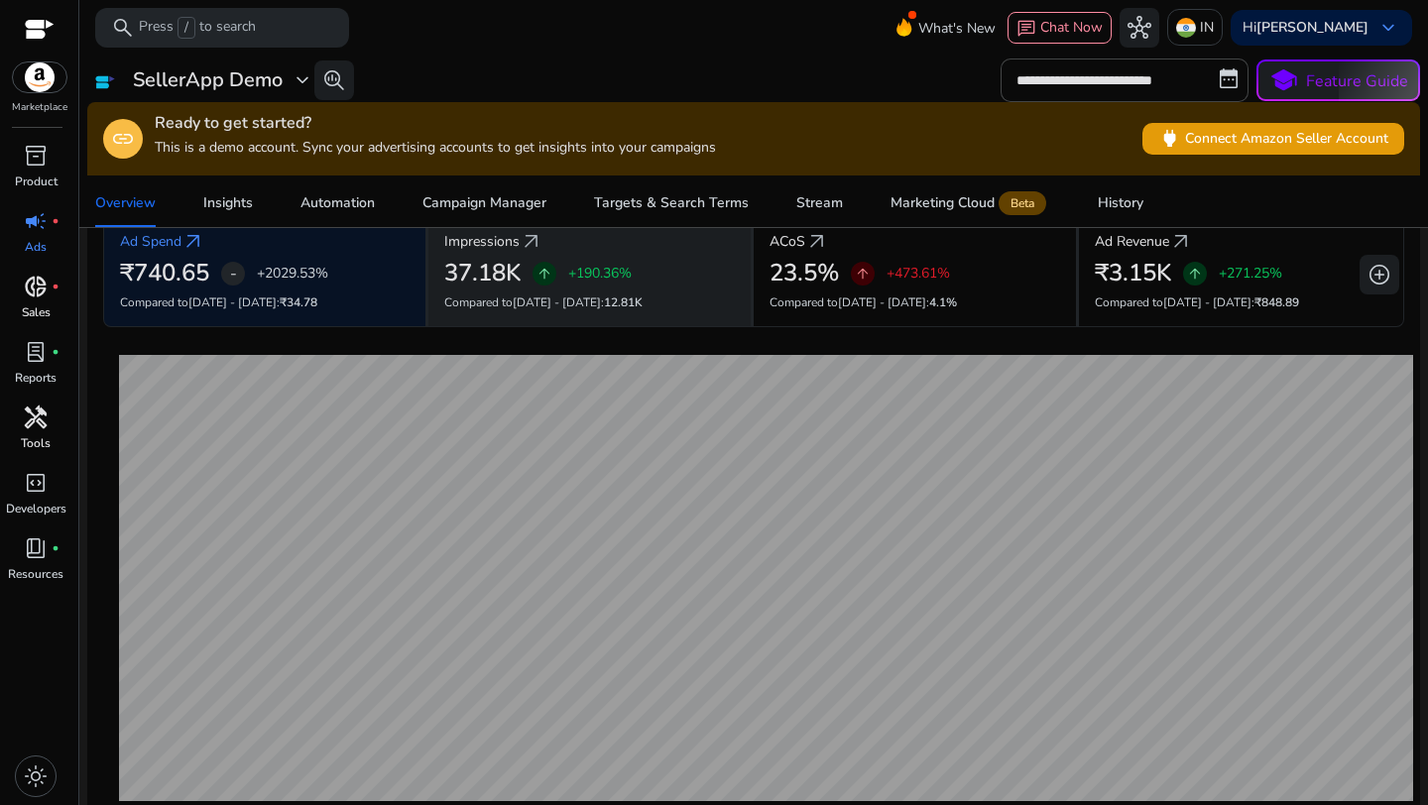
click at [597, 267] on p "+190.36%" at bounding box center [599, 274] width 63 height 14
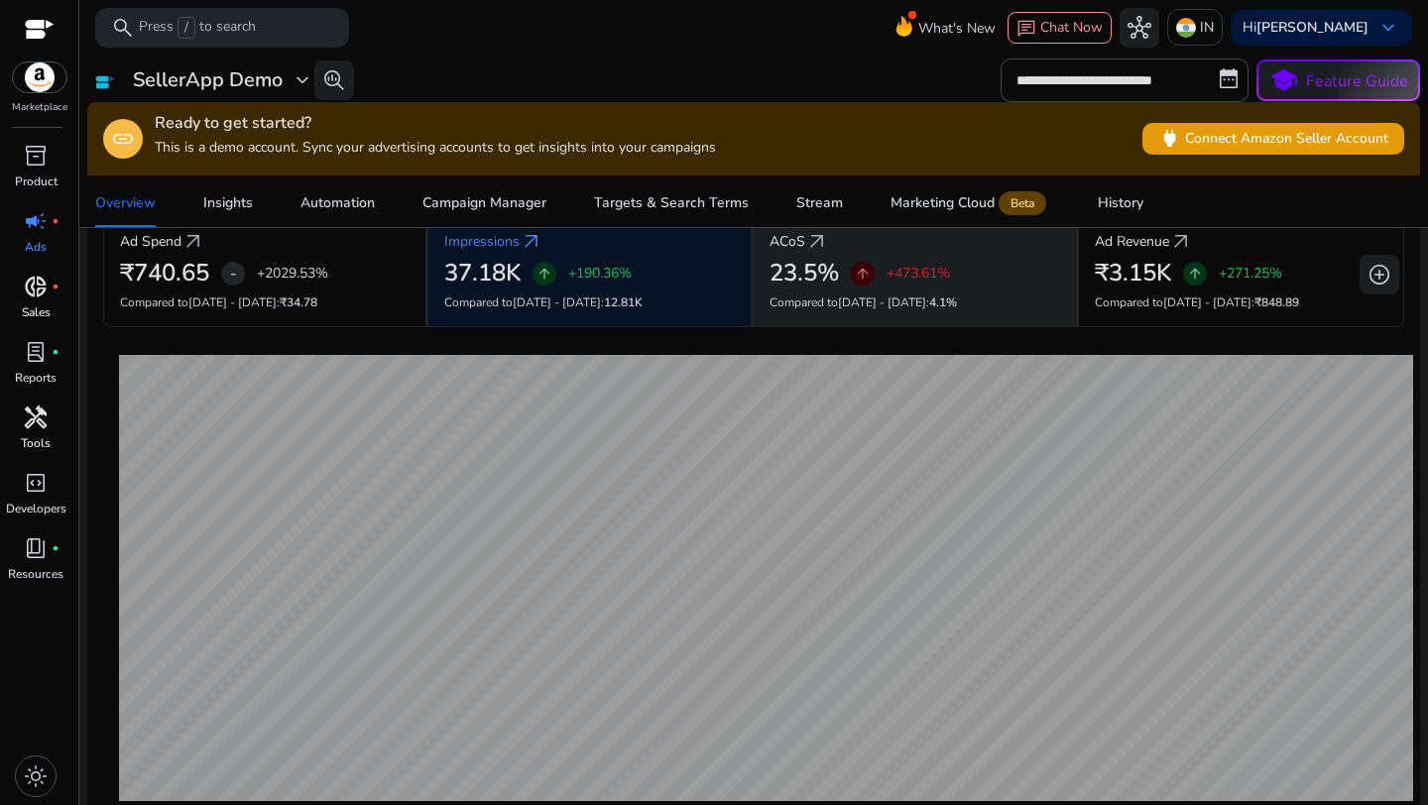
click at [847, 294] on div "ACoS arrow_outward 23.5% arrow_upward +473.61% Compared to Jun 30 - Jul 13 : 4.…" at bounding box center [916, 269] width 325 height 115
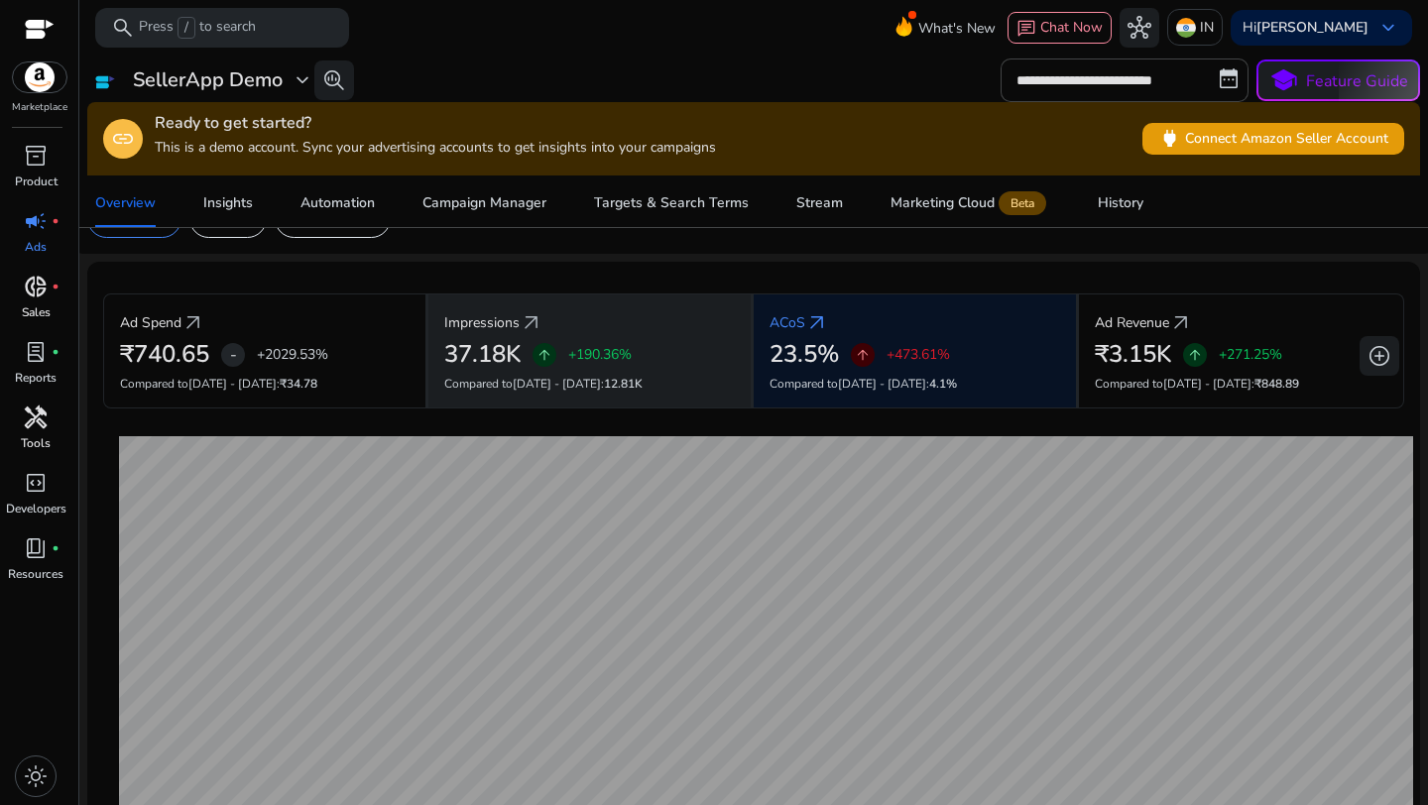
scroll to position [48, 0]
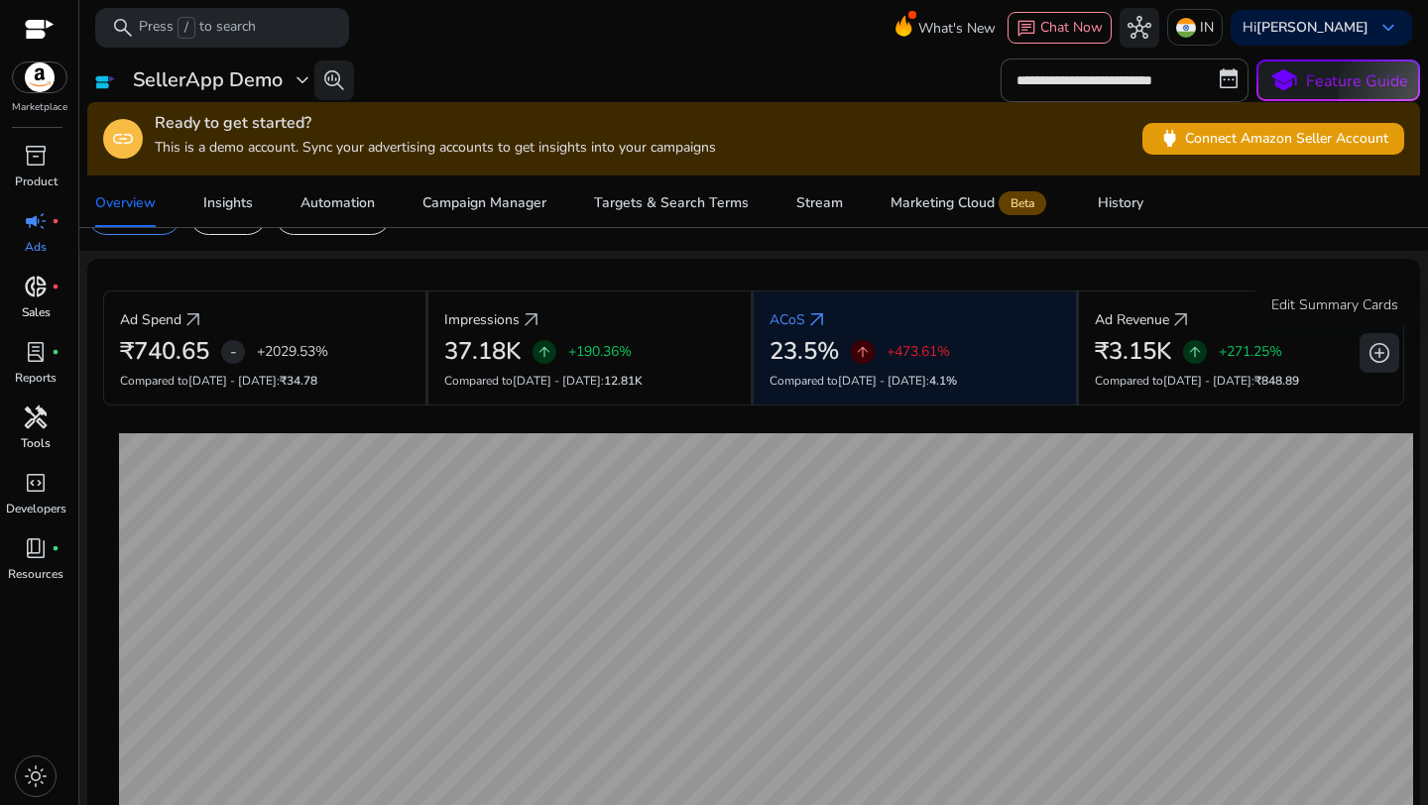
click at [1385, 365] on button "add_circle" at bounding box center [1380, 353] width 40 height 40
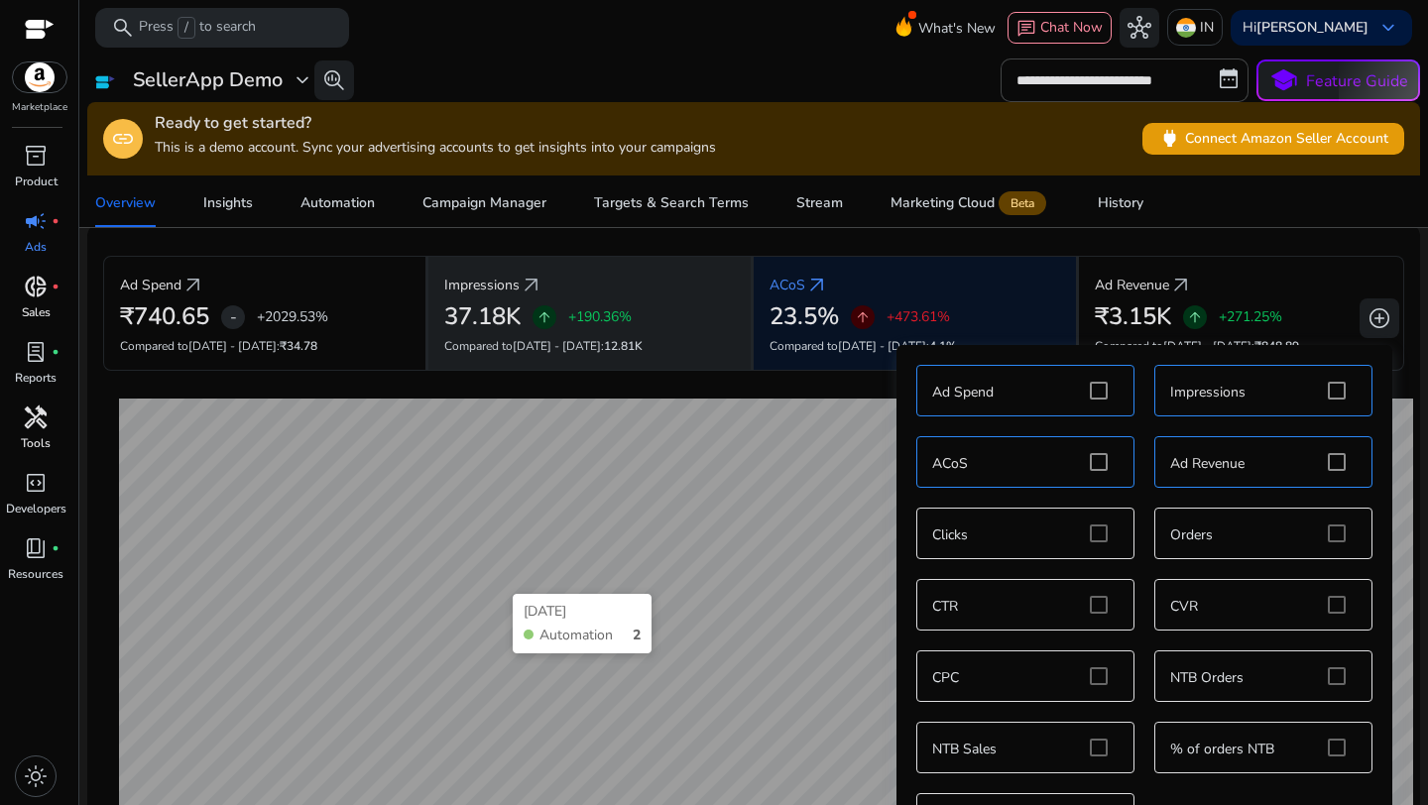
scroll to position [75, 0]
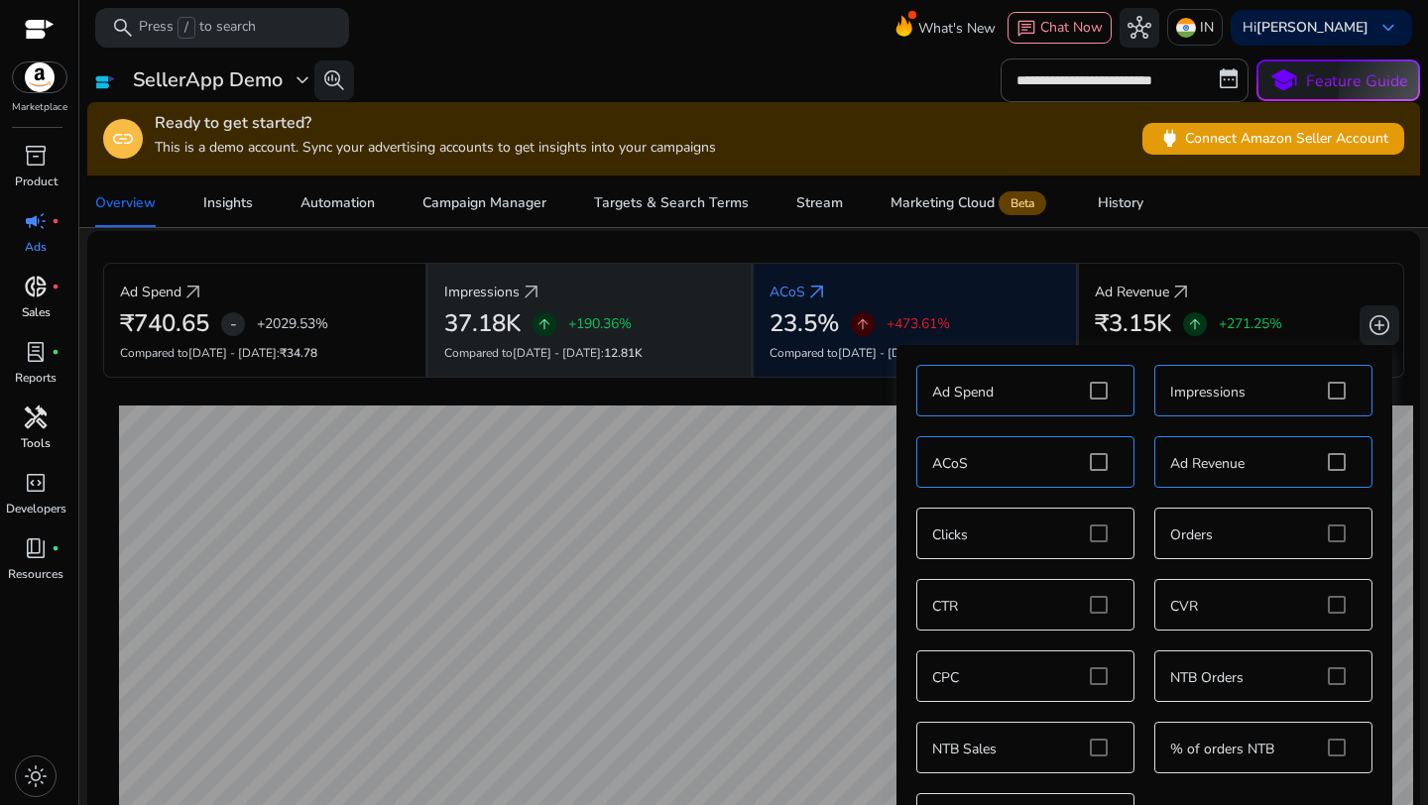
click at [502, 313] on h2 "37.18K" at bounding box center [482, 323] width 76 height 29
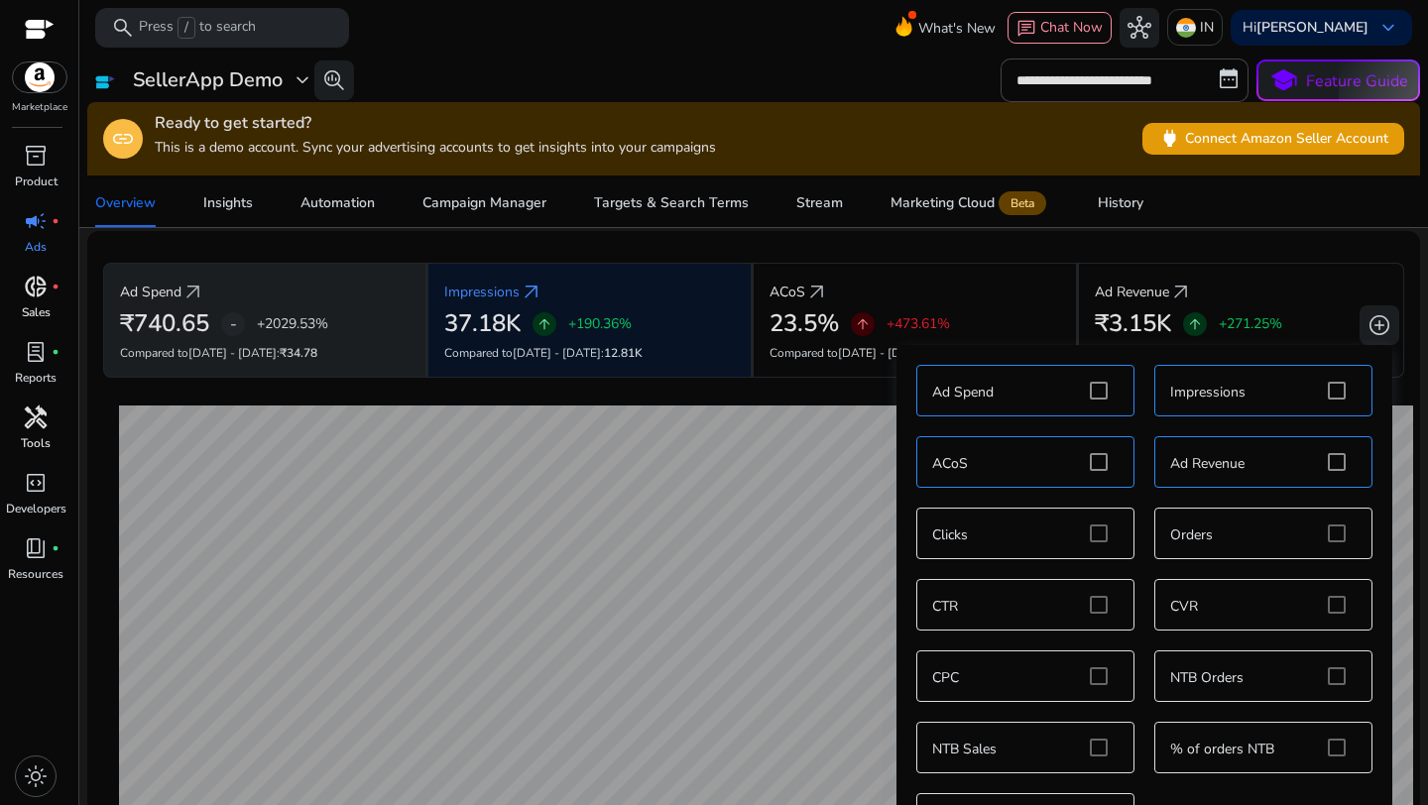
click at [259, 339] on div "Ad Spend arrow_outward ₹740.65 - +2029.53% Compared to Jun 30 - Jul 13 : ₹34.78" at bounding box center [265, 320] width 325 height 115
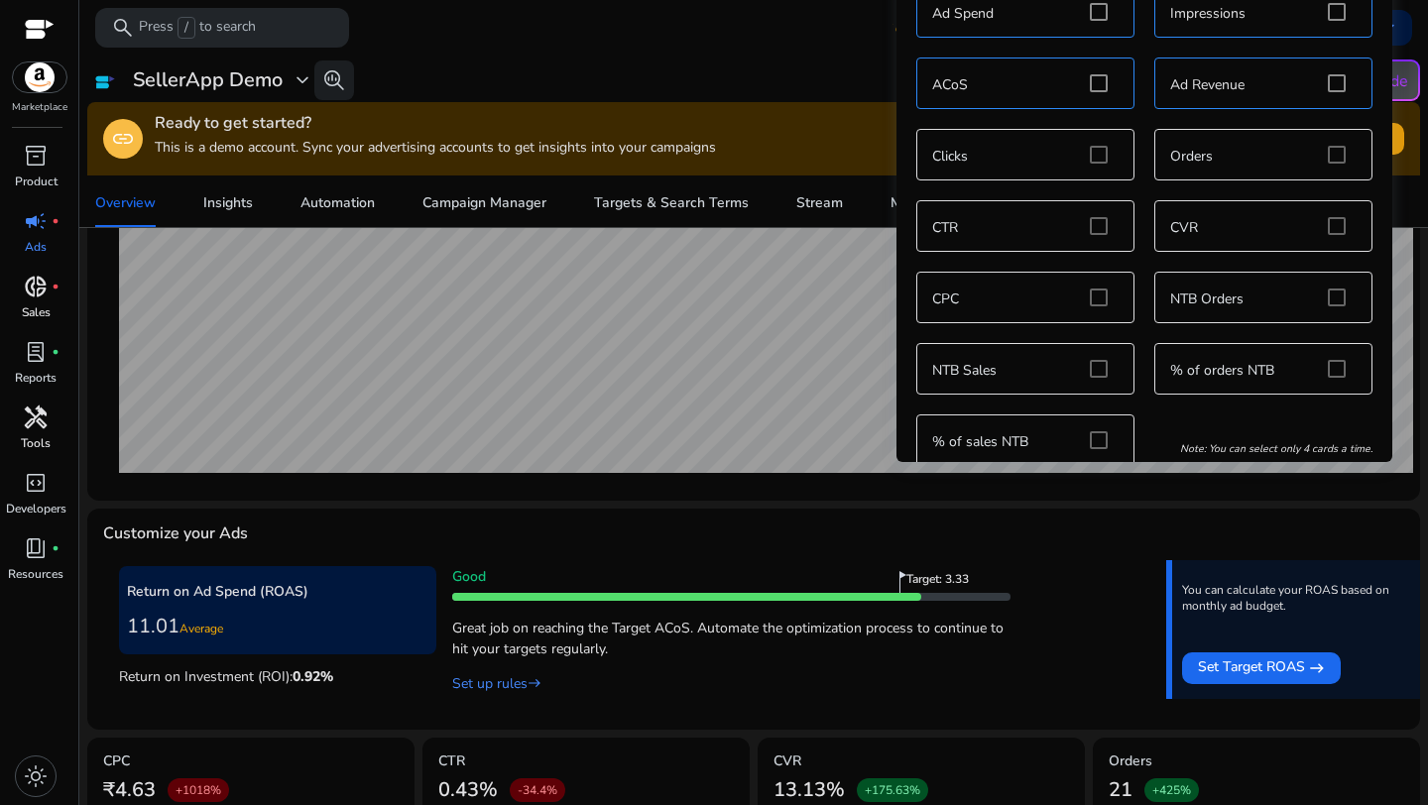
scroll to position [658, 0]
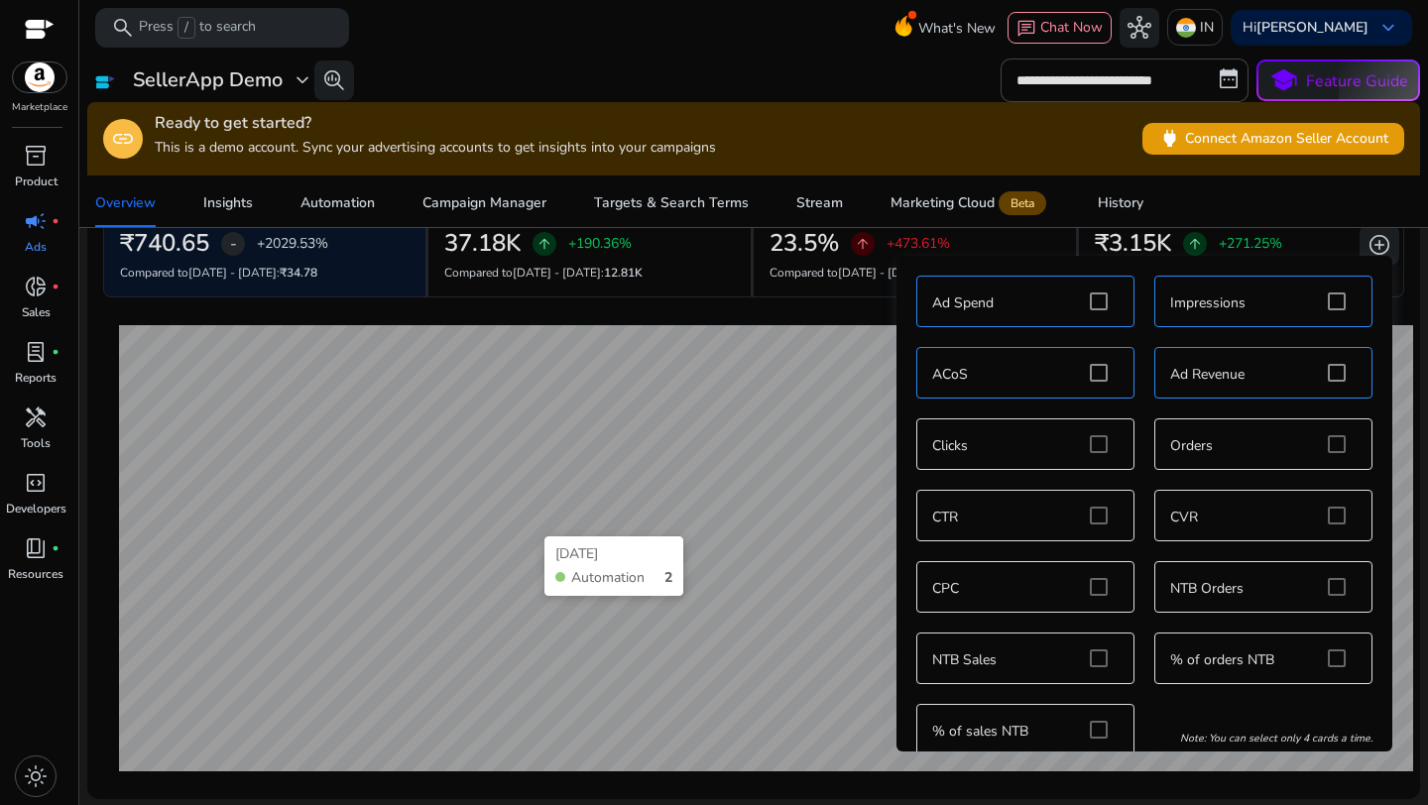
scroll to position [175, 0]
